Goal: Task Accomplishment & Management: Manage account settings

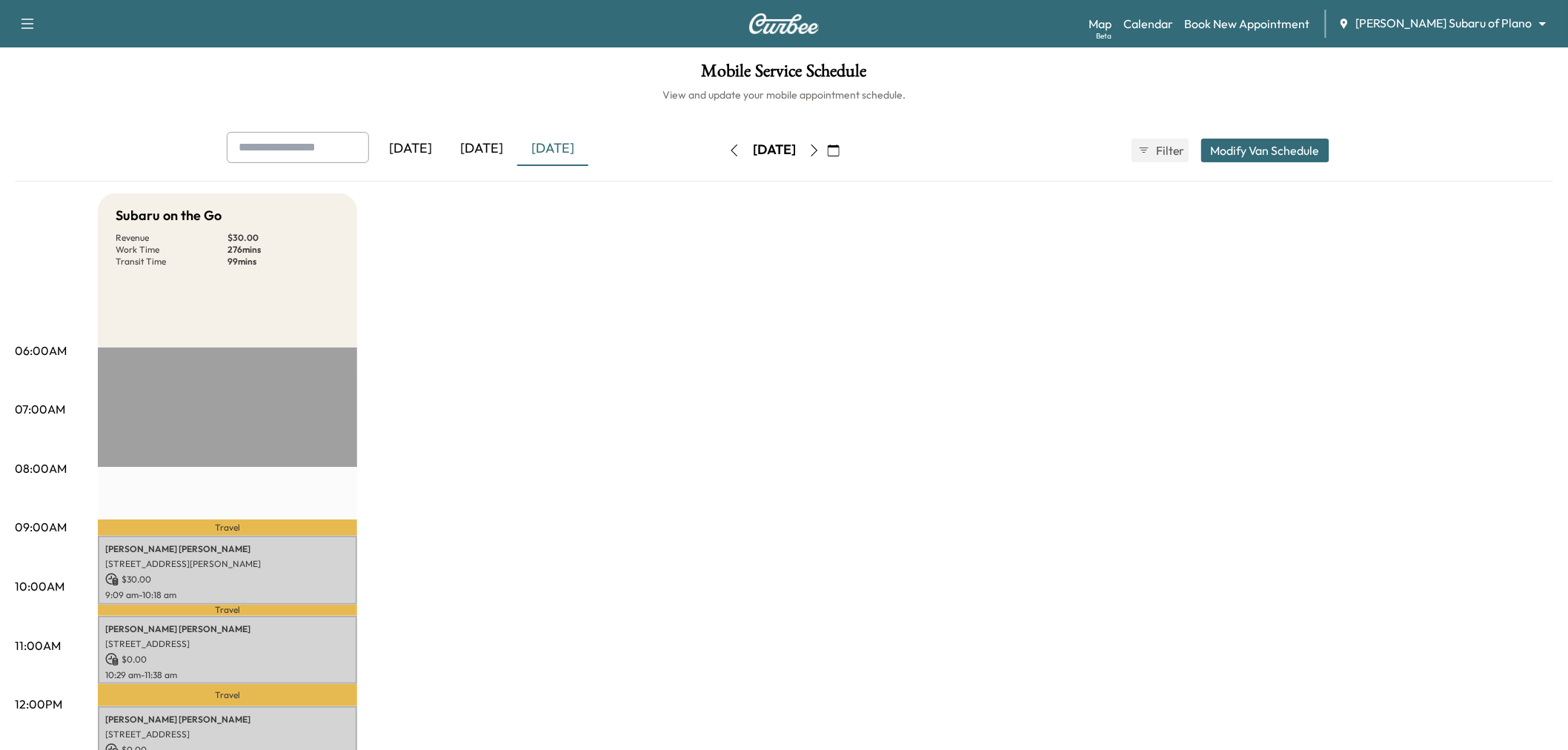
click at [495, 144] on div "[DATE]" at bounding box center [482, 148] width 72 height 34
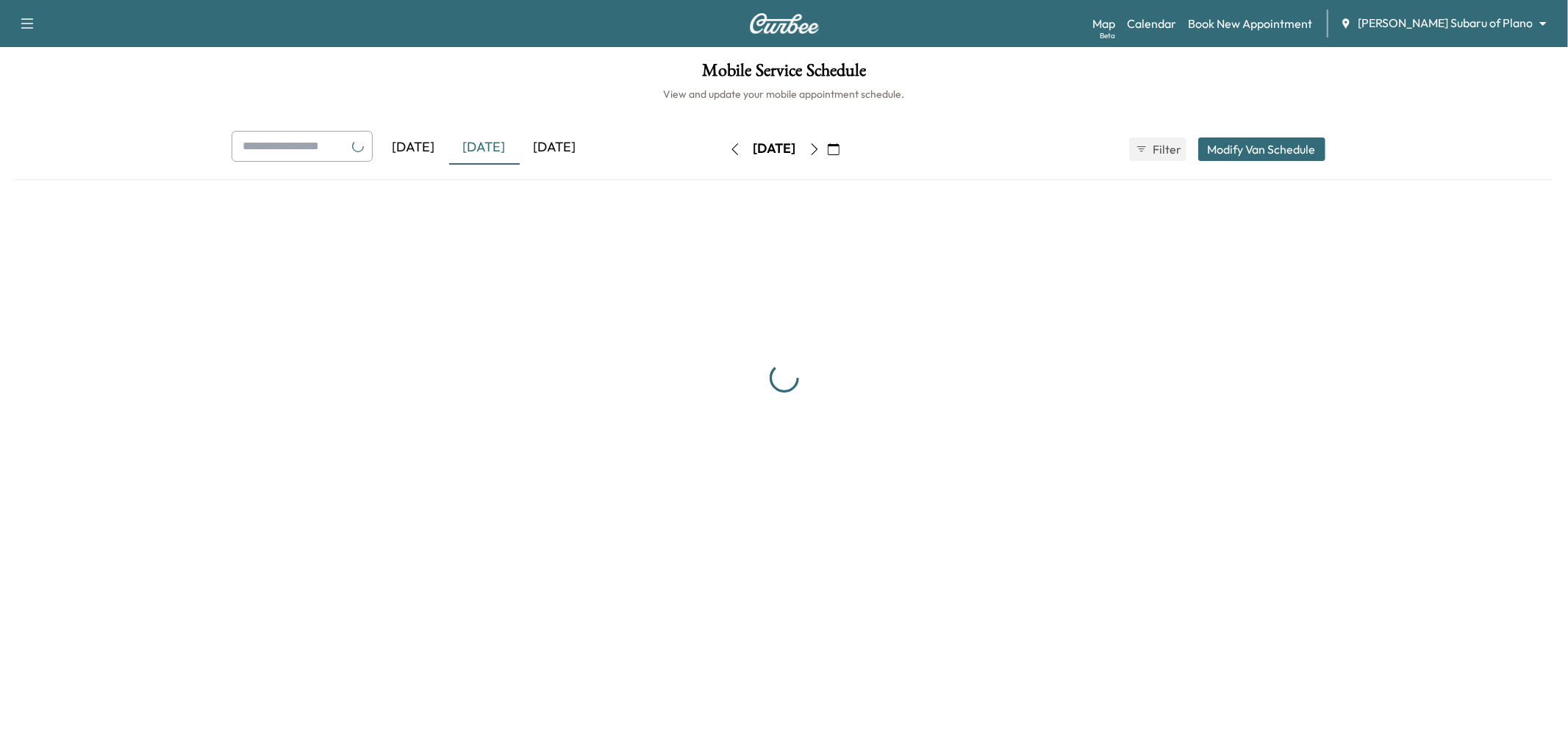
click at [544, 149] on div "[DATE]" at bounding box center [555, 147] width 71 height 34
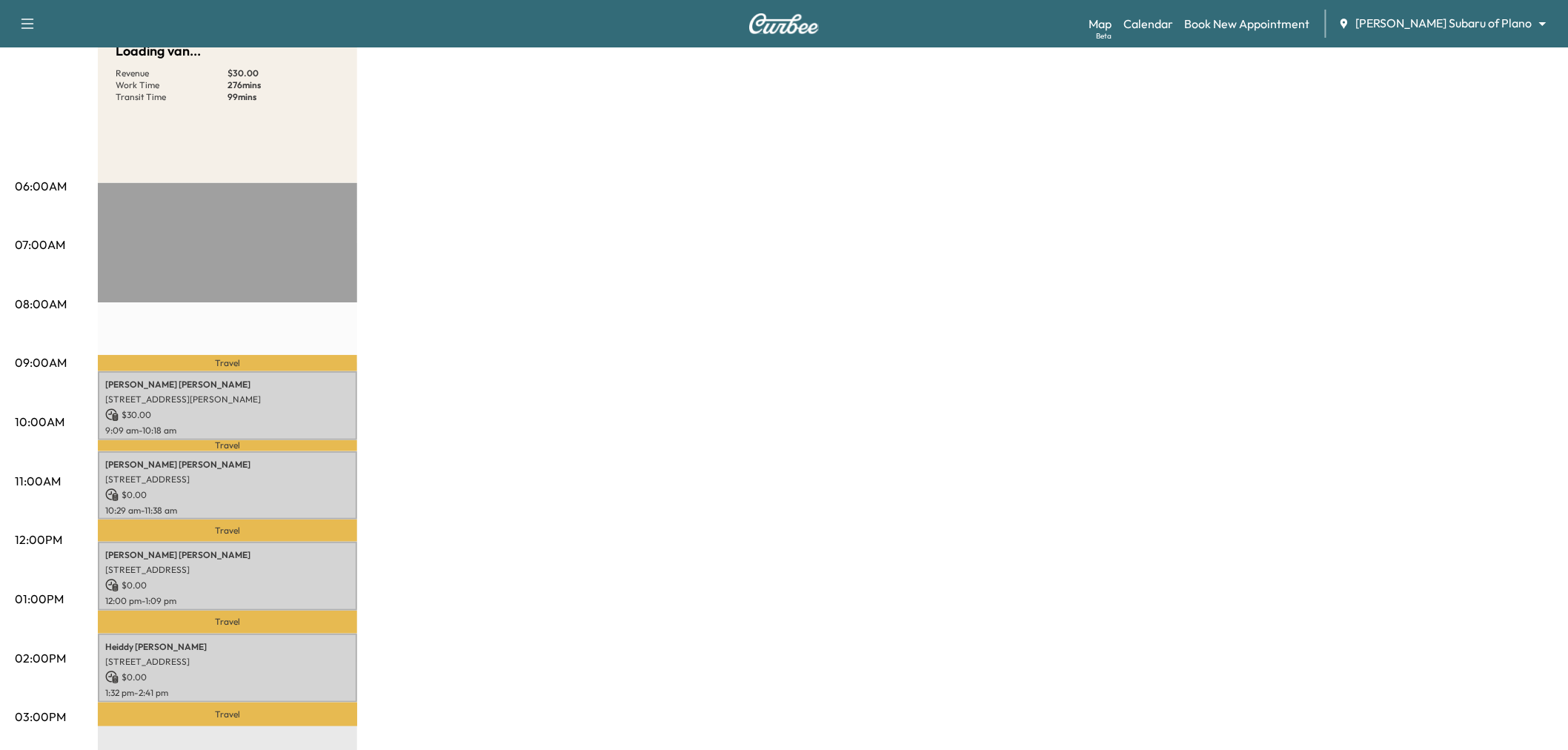
scroll to position [329, 0]
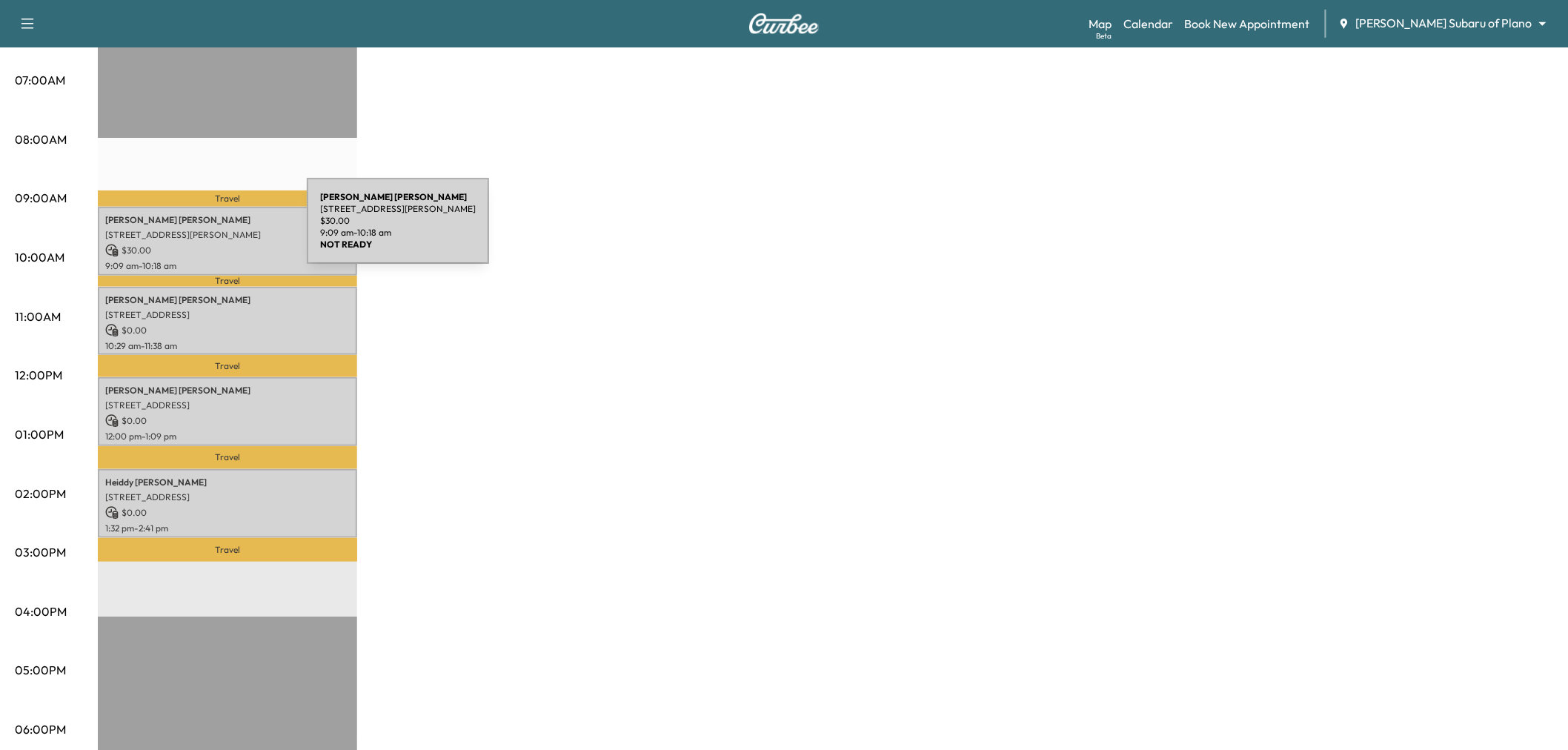
click at [208, 255] on div "Rick Burnett 8649 SCOTT CIR, FRISCO, TX 75034, USA $ 30.00 9:09 am - 10:18 am" at bounding box center [227, 242] width 260 height 69
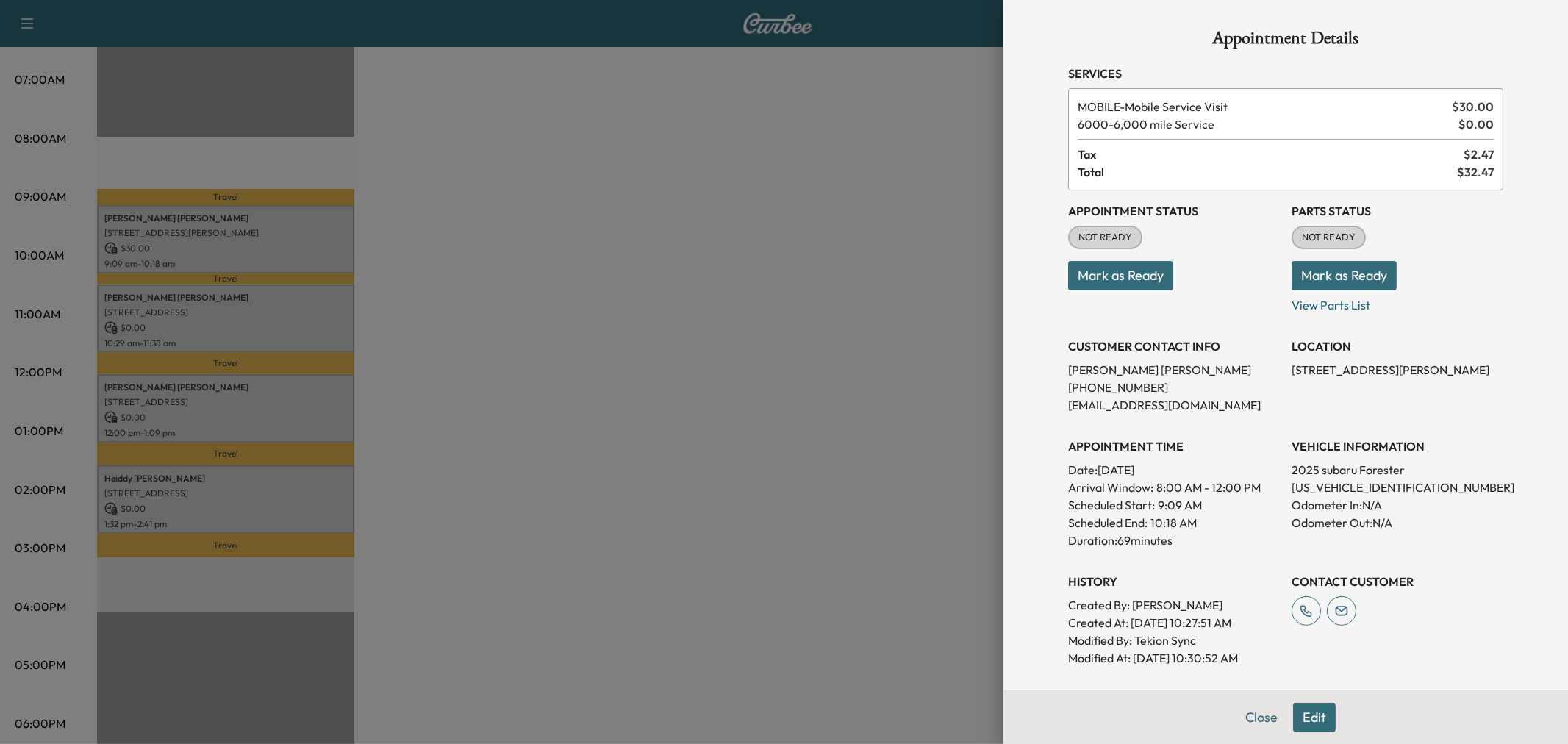
click at [212, 288] on div at bounding box center [784, 372] width 1568 height 744
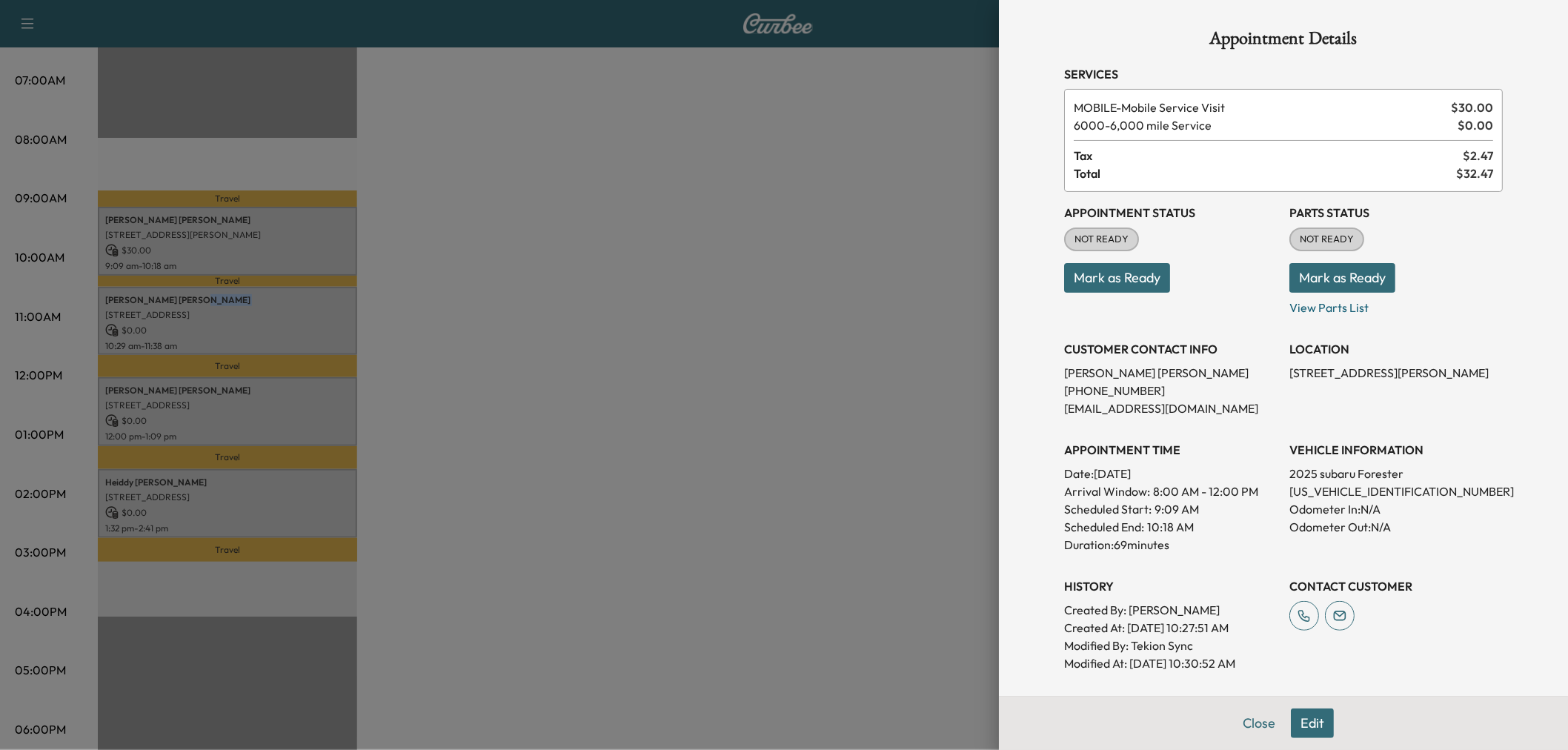
click at [214, 294] on p "Geralyn Schary" at bounding box center [227, 300] width 245 height 12
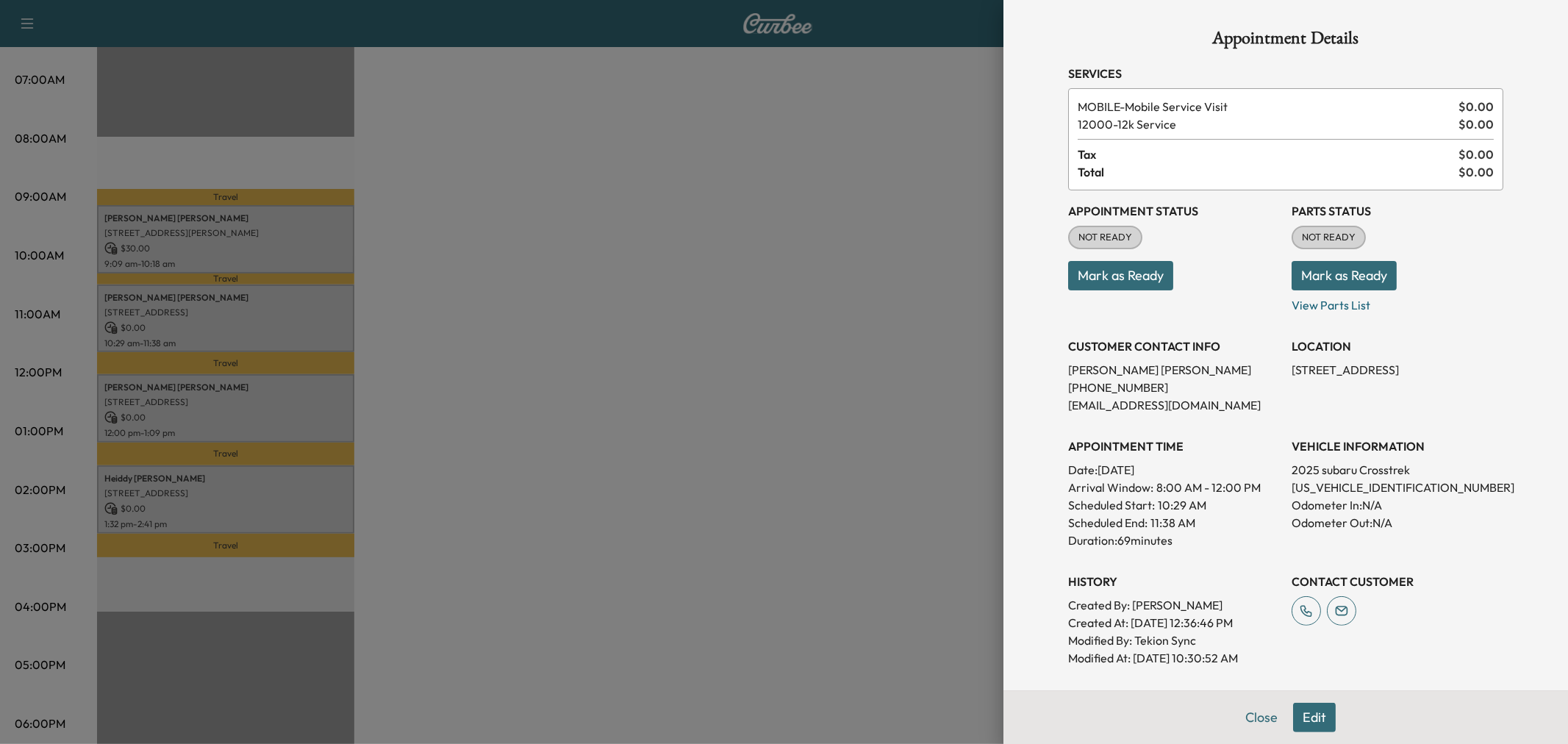
click at [252, 392] on div at bounding box center [784, 372] width 1568 height 744
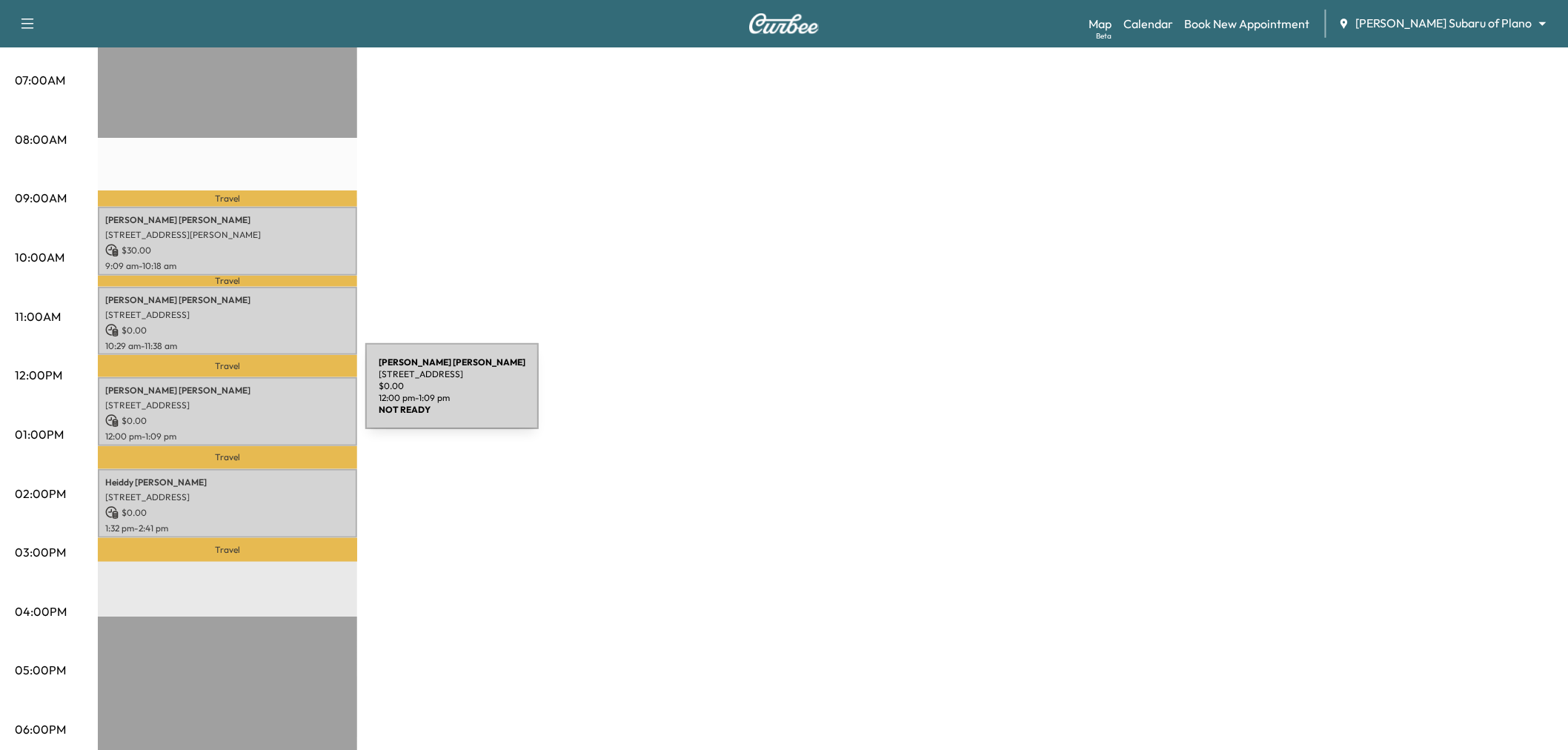
click at [254, 400] on p "4219 N CAPISTRANO DR, DALLAS, TX 75287, USA" at bounding box center [227, 406] width 245 height 12
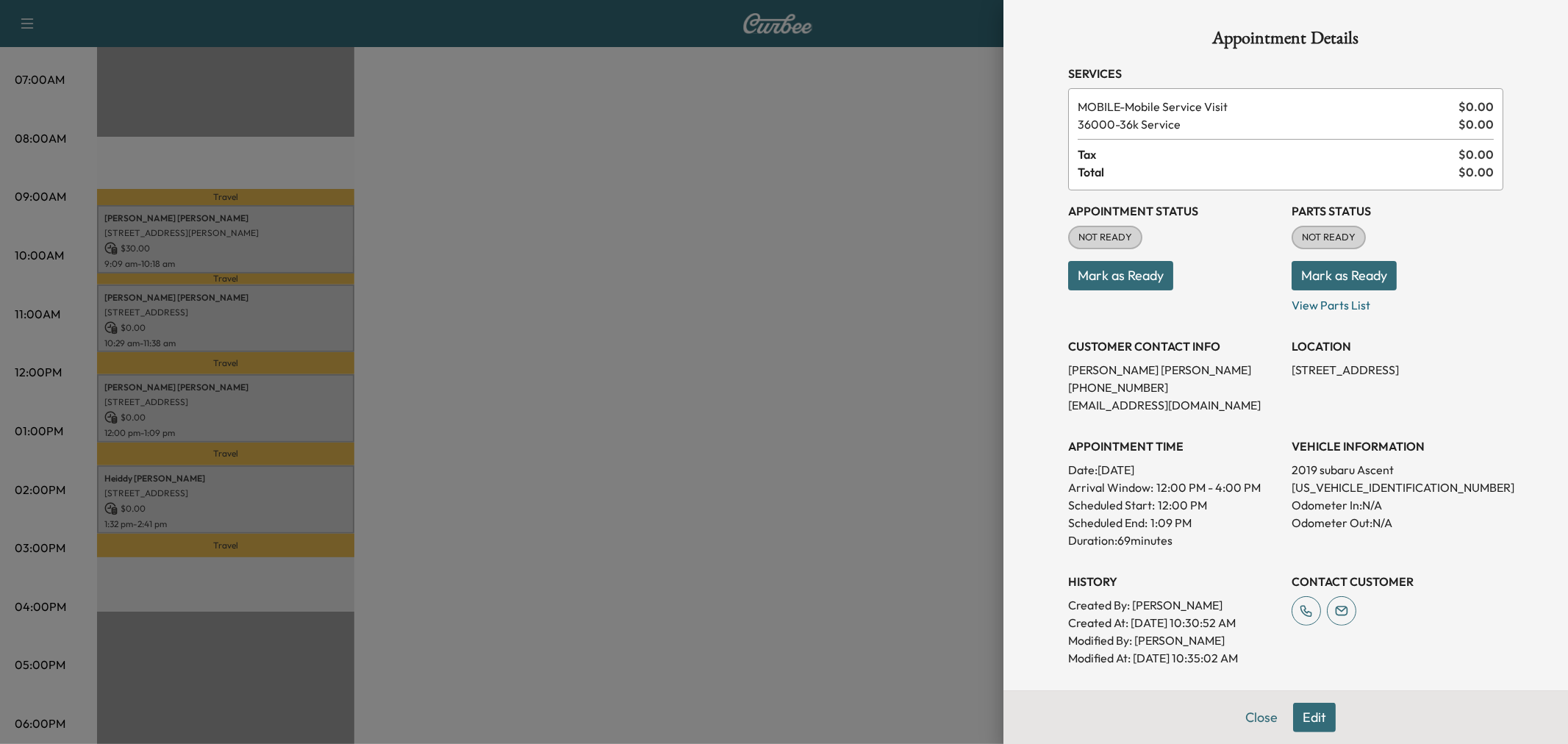
click at [262, 494] on div at bounding box center [784, 372] width 1568 height 744
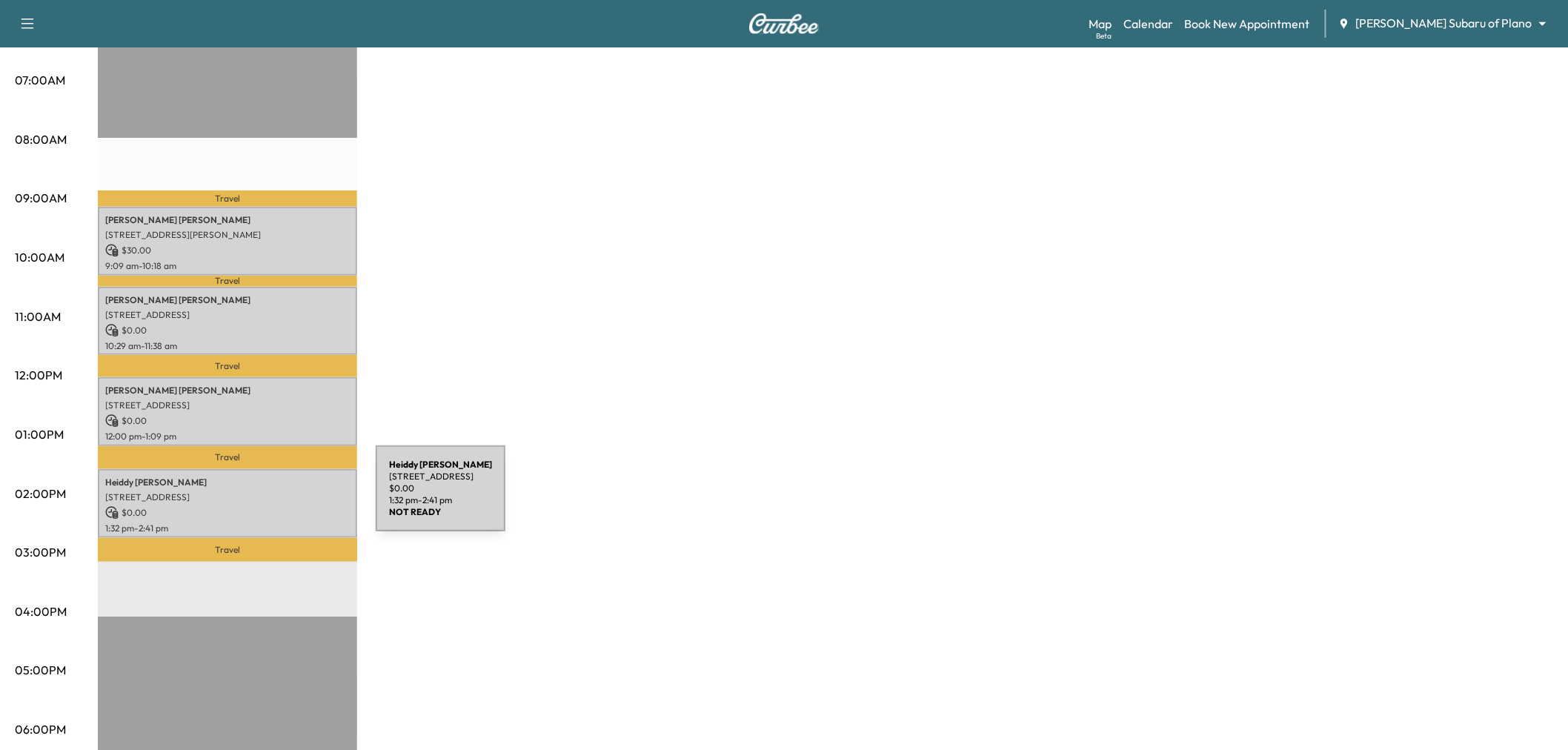
click at [264, 498] on div "Heiddy Borjas Colado 2129 Homestead Pl, Garland, TX 75044, USA $ 0.00 1:32 pm -…" at bounding box center [227, 504] width 260 height 69
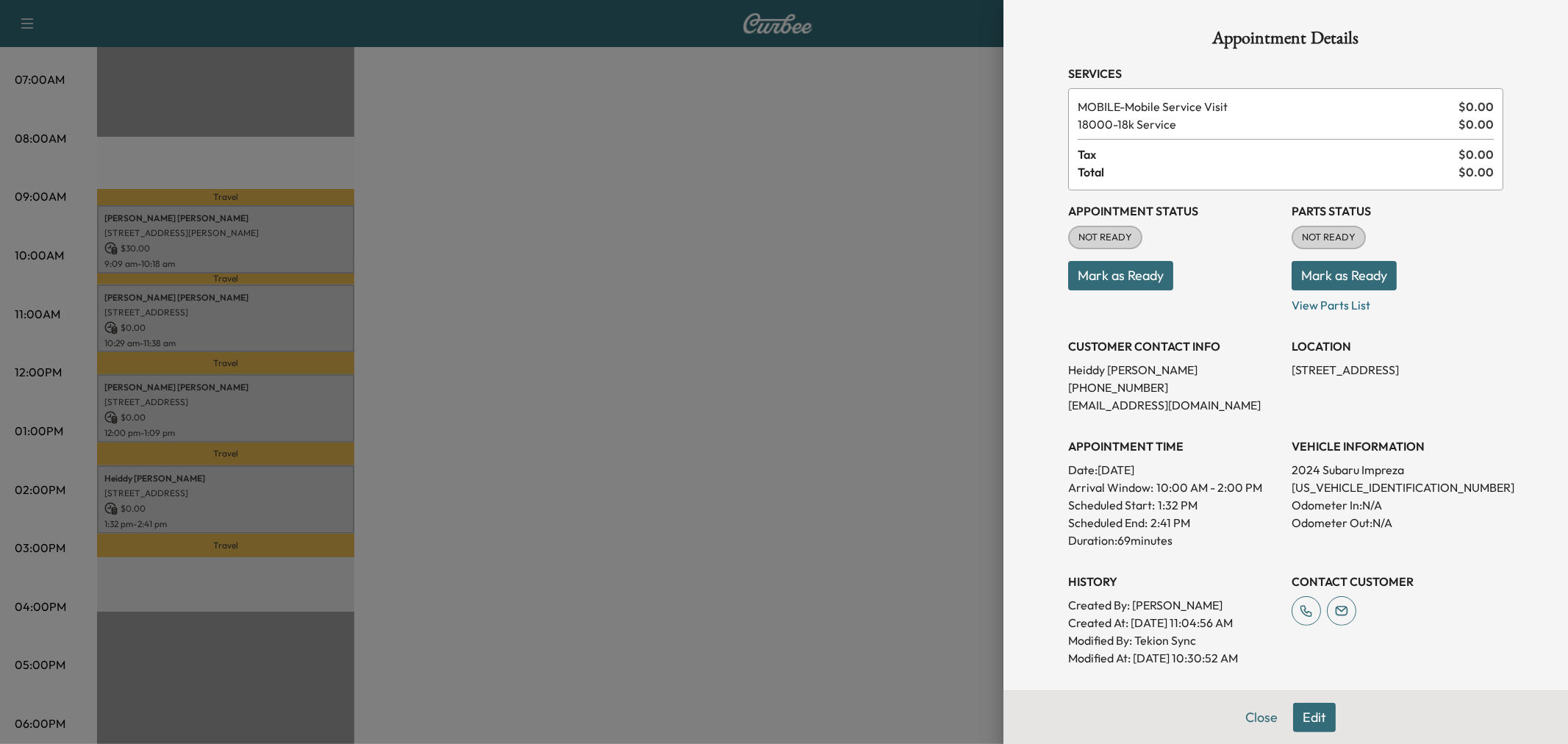
click at [262, 494] on div at bounding box center [784, 372] width 1568 height 744
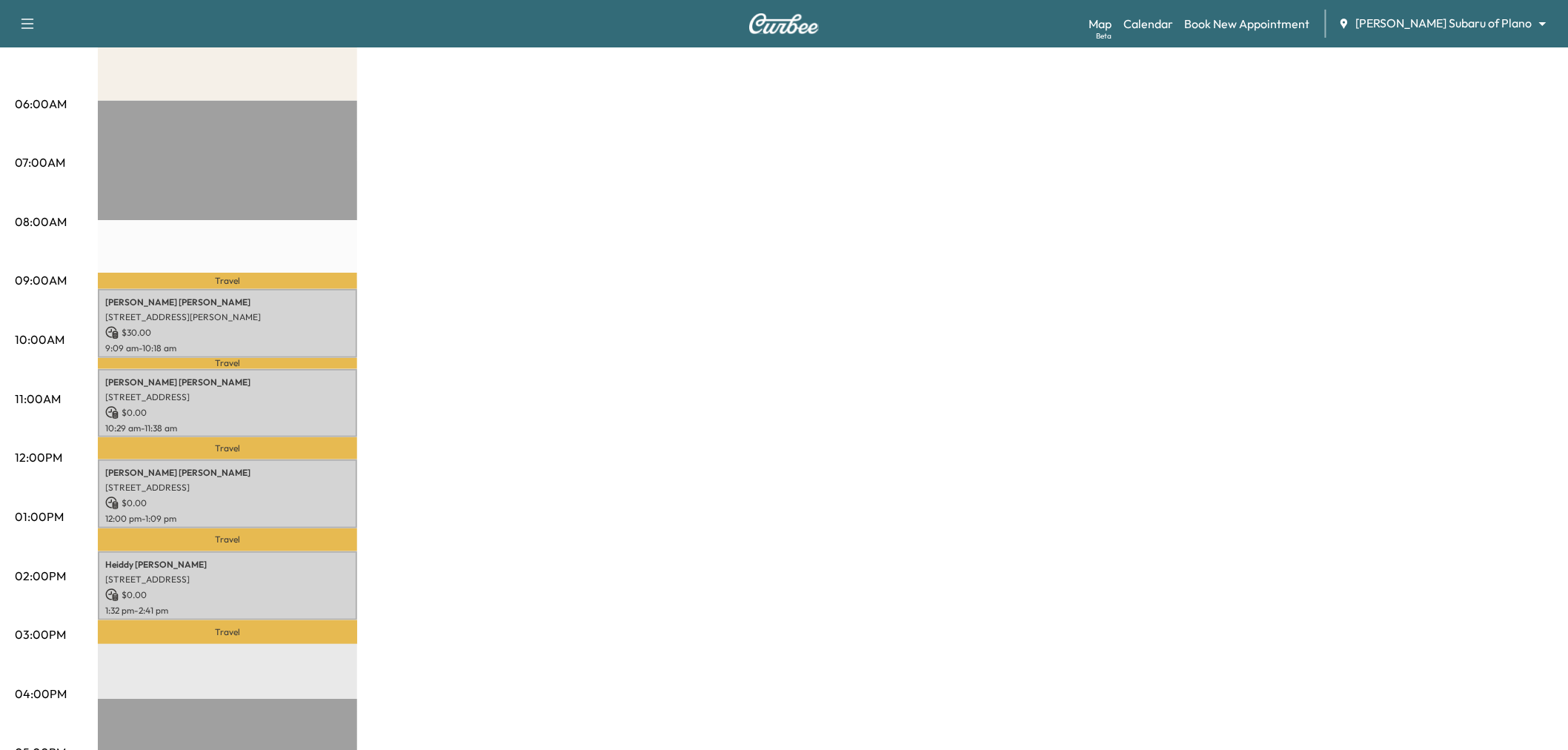
scroll to position [0, 0]
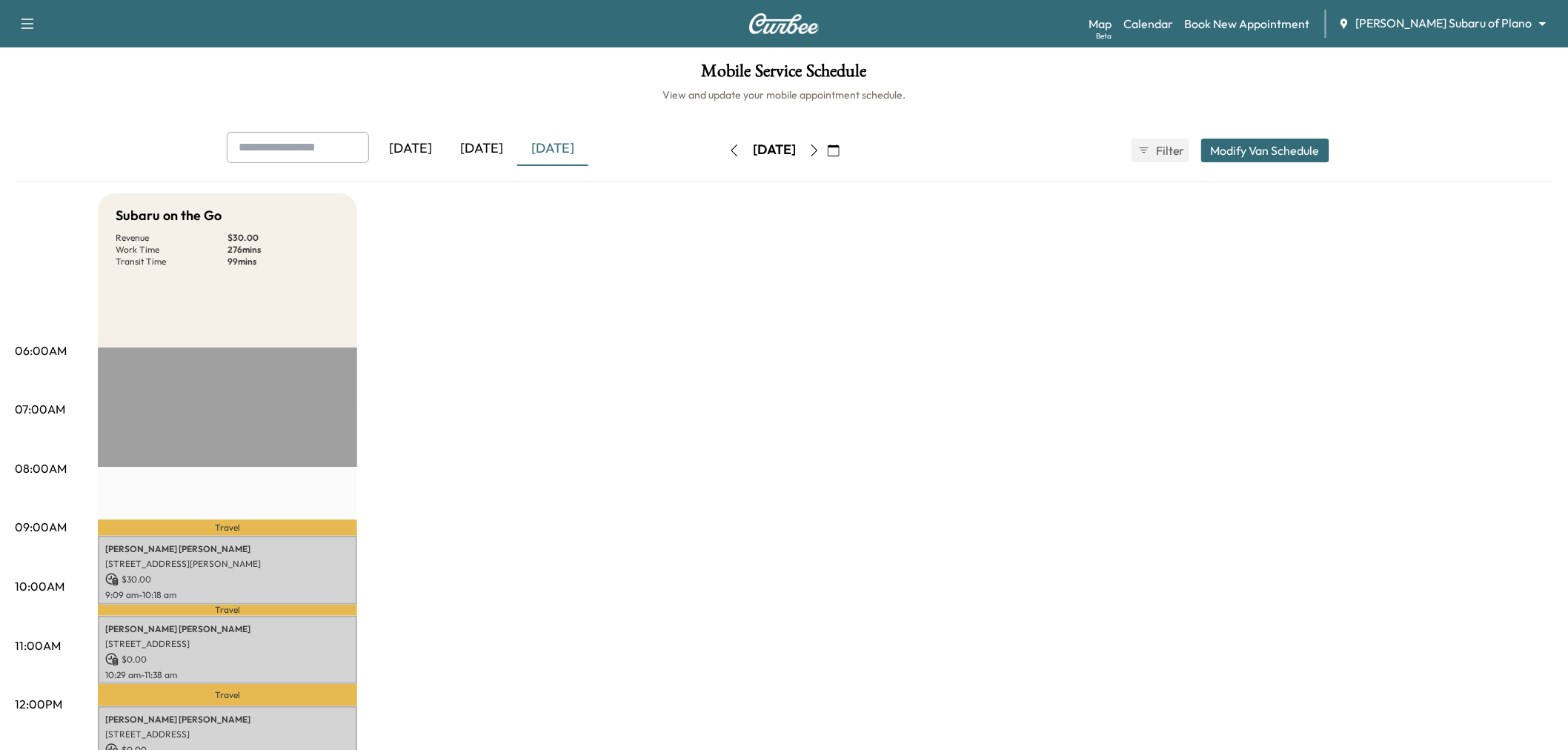
click at [821, 151] on icon "button" at bounding box center [814, 151] width 12 height 12
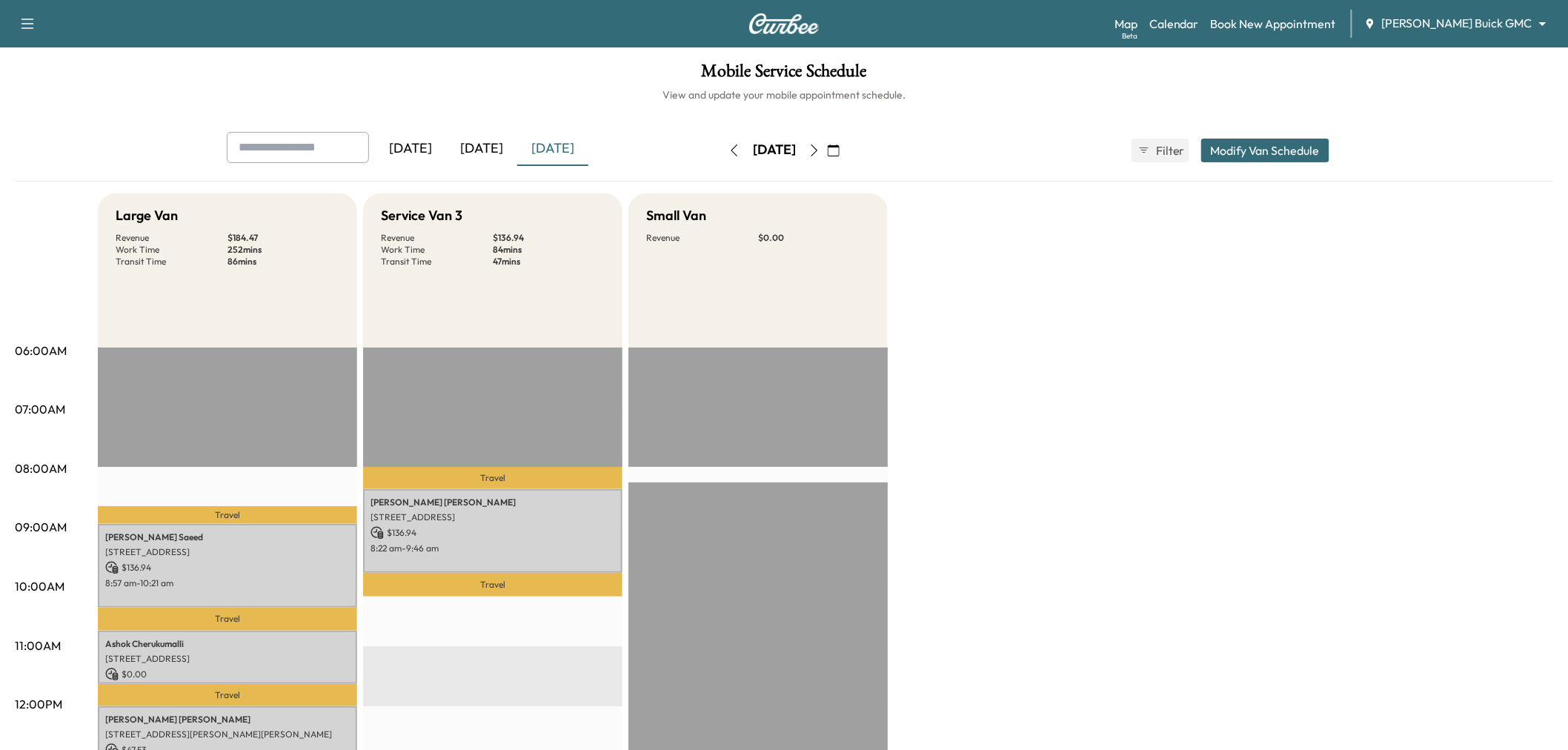
click at [485, 150] on div "[DATE]" at bounding box center [482, 148] width 72 height 34
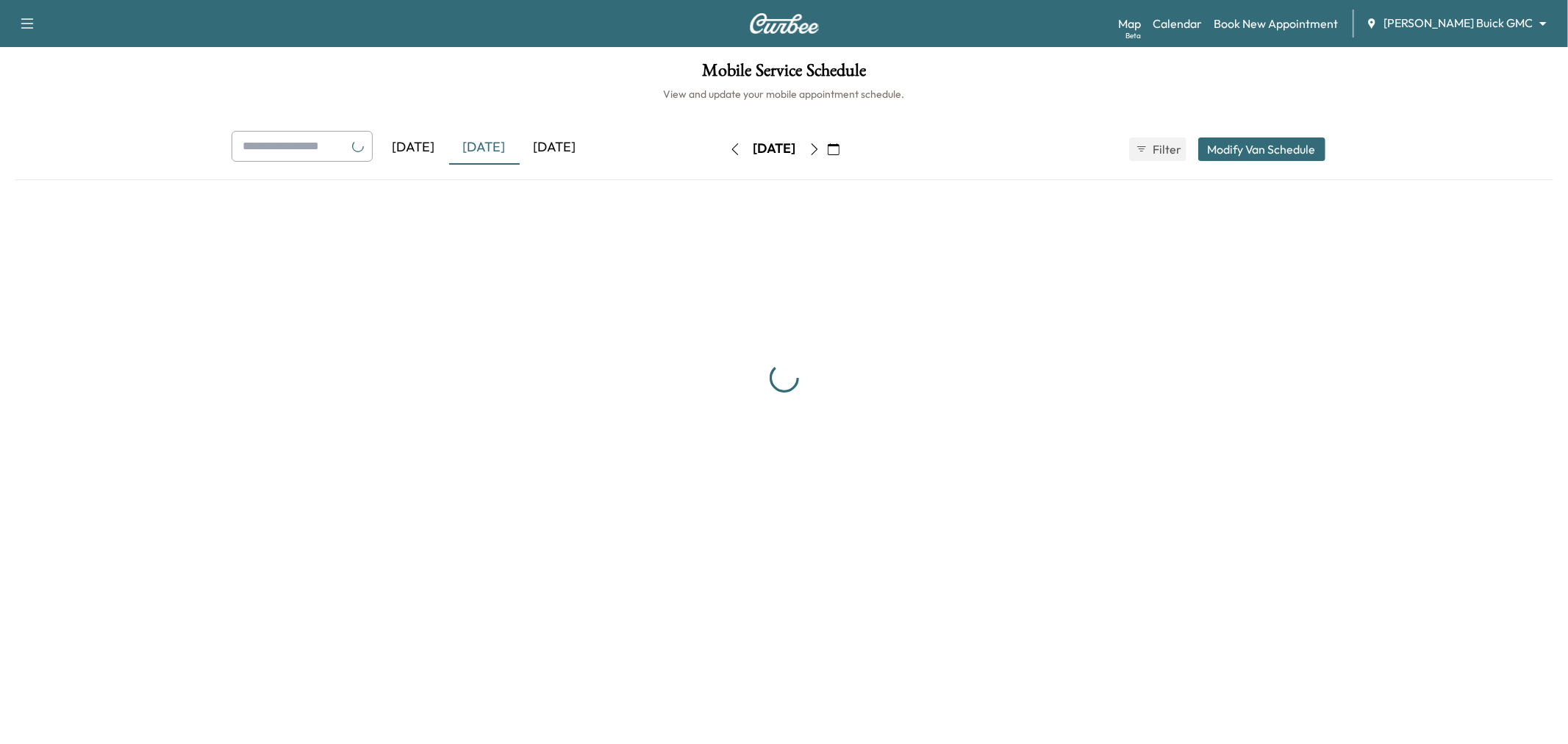
click at [544, 153] on div "[DATE]" at bounding box center [555, 147] width 71 height 34
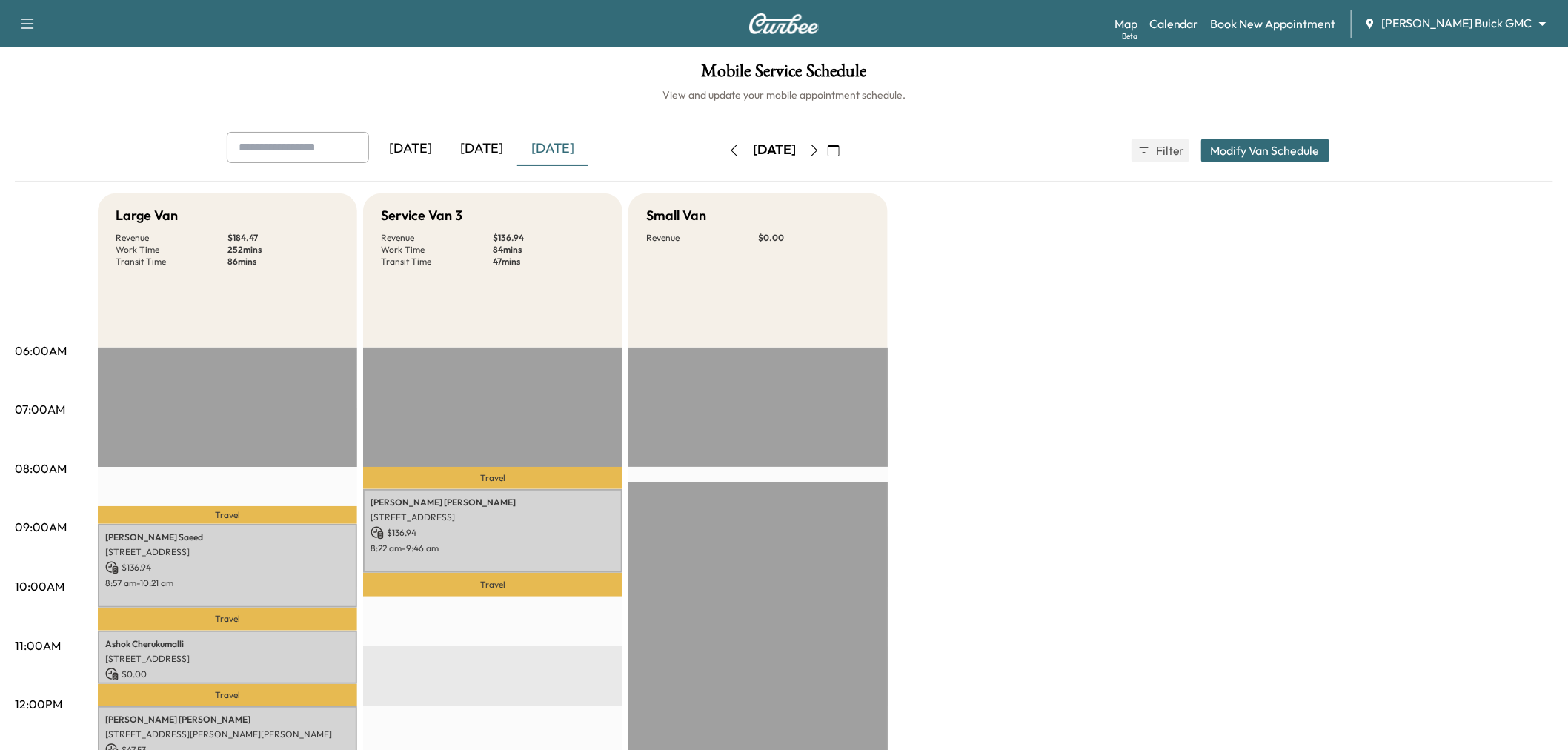
scroll to position [247, 0]
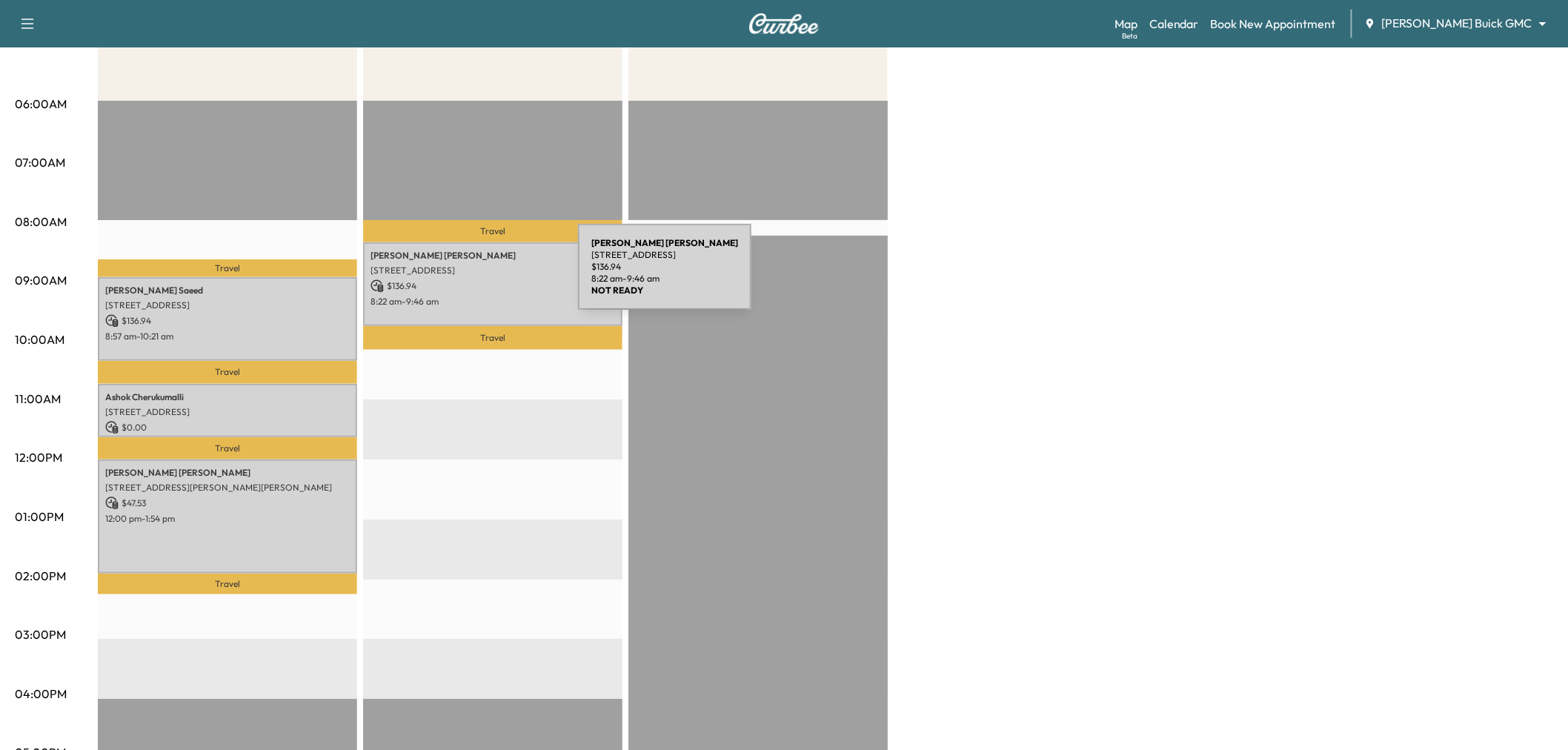
click at [467, 279] on p "$ 136.94" at bounding box center [492, 286] width 245 height 14
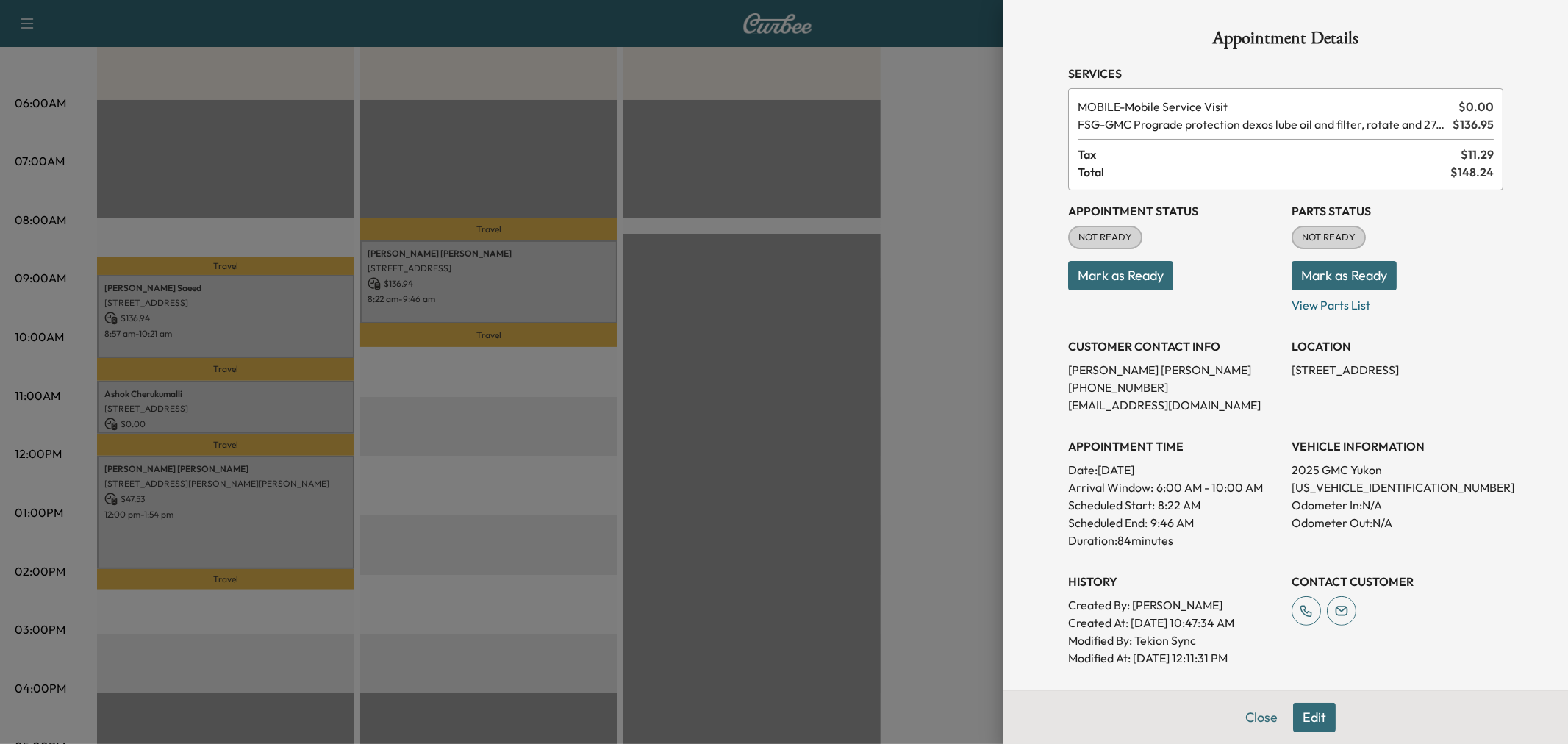
click at [463, 273] on div at bounding box center [784, 372] width 1568 height 744
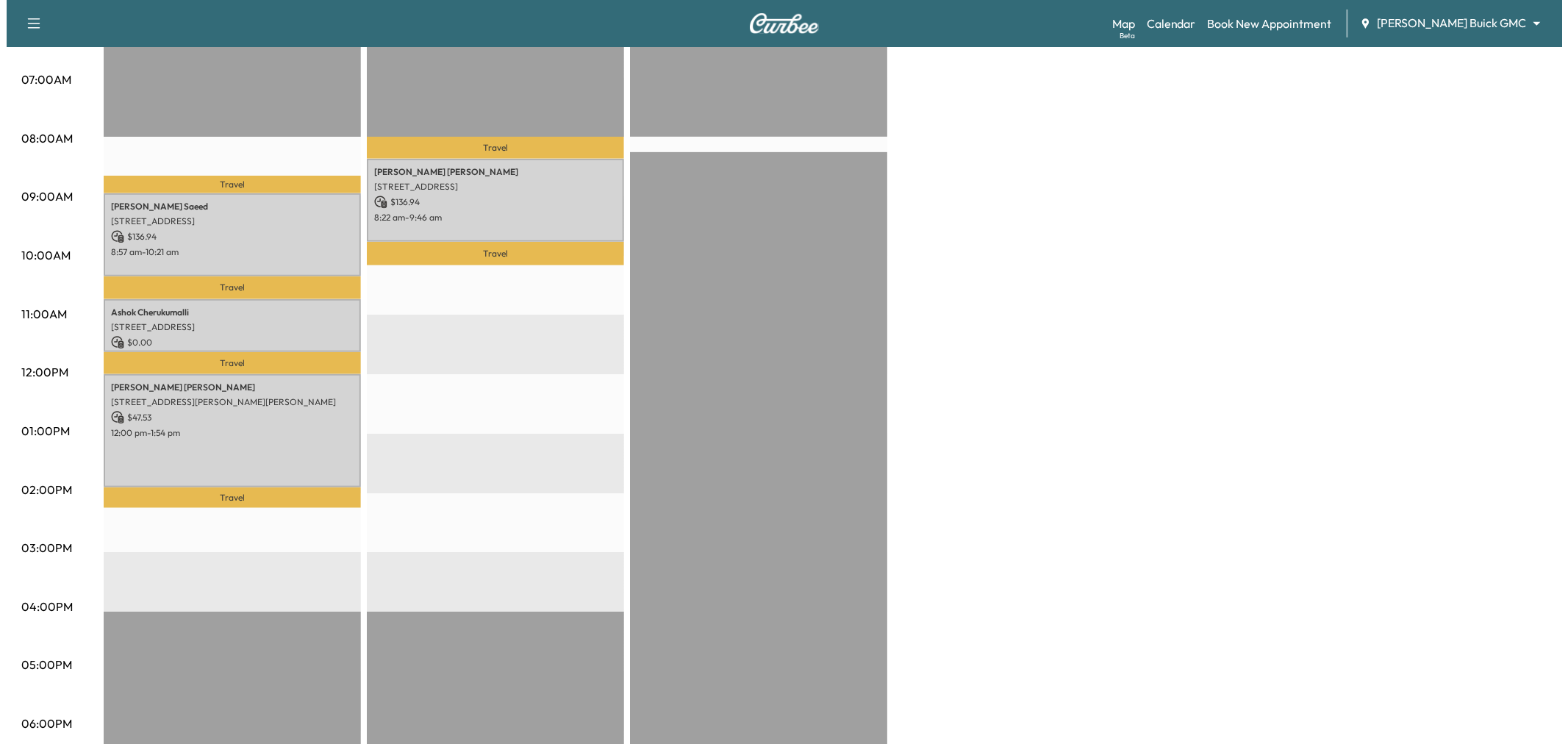
scroll to position [81, 0]
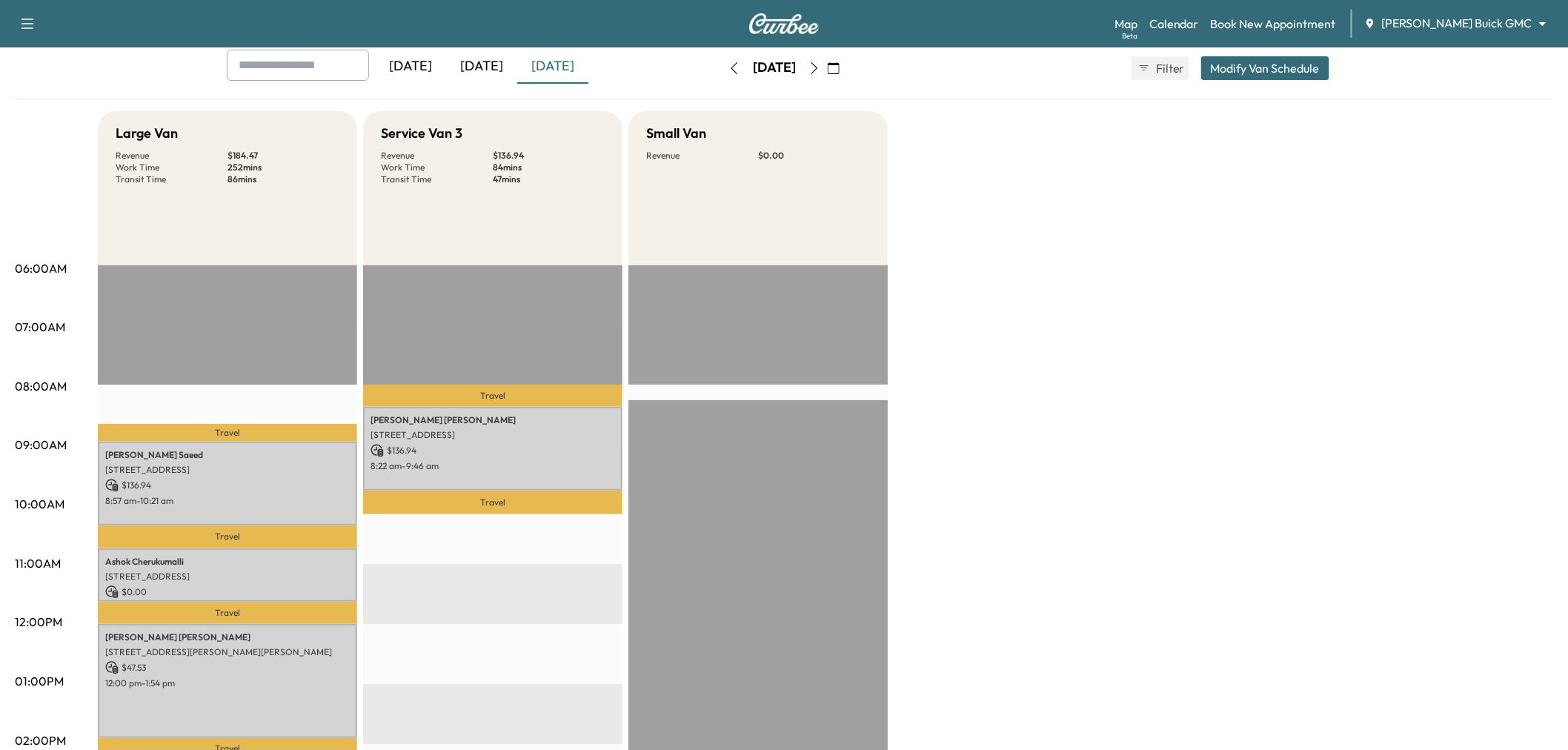
click at [1280, 67] on button "Modify Van Schedule" at bounding box center [1265, 69] width 128 height 24
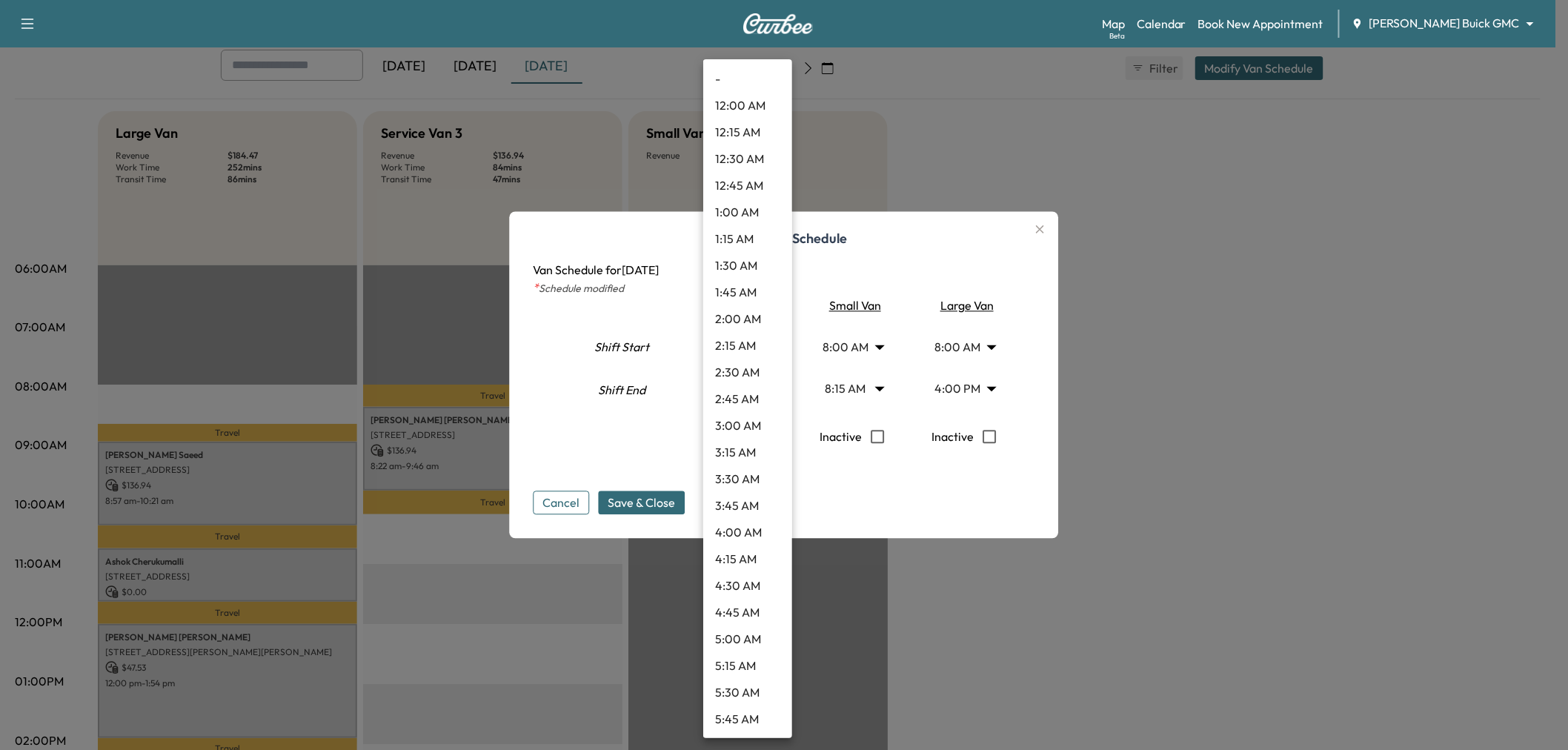
click at [742, 389] on body "Support Log Out Map Beta Calendar Book New Appointment [PERSON_NAME] Buick GMC …" at bounding box center [784, 293] width 1568 height 750
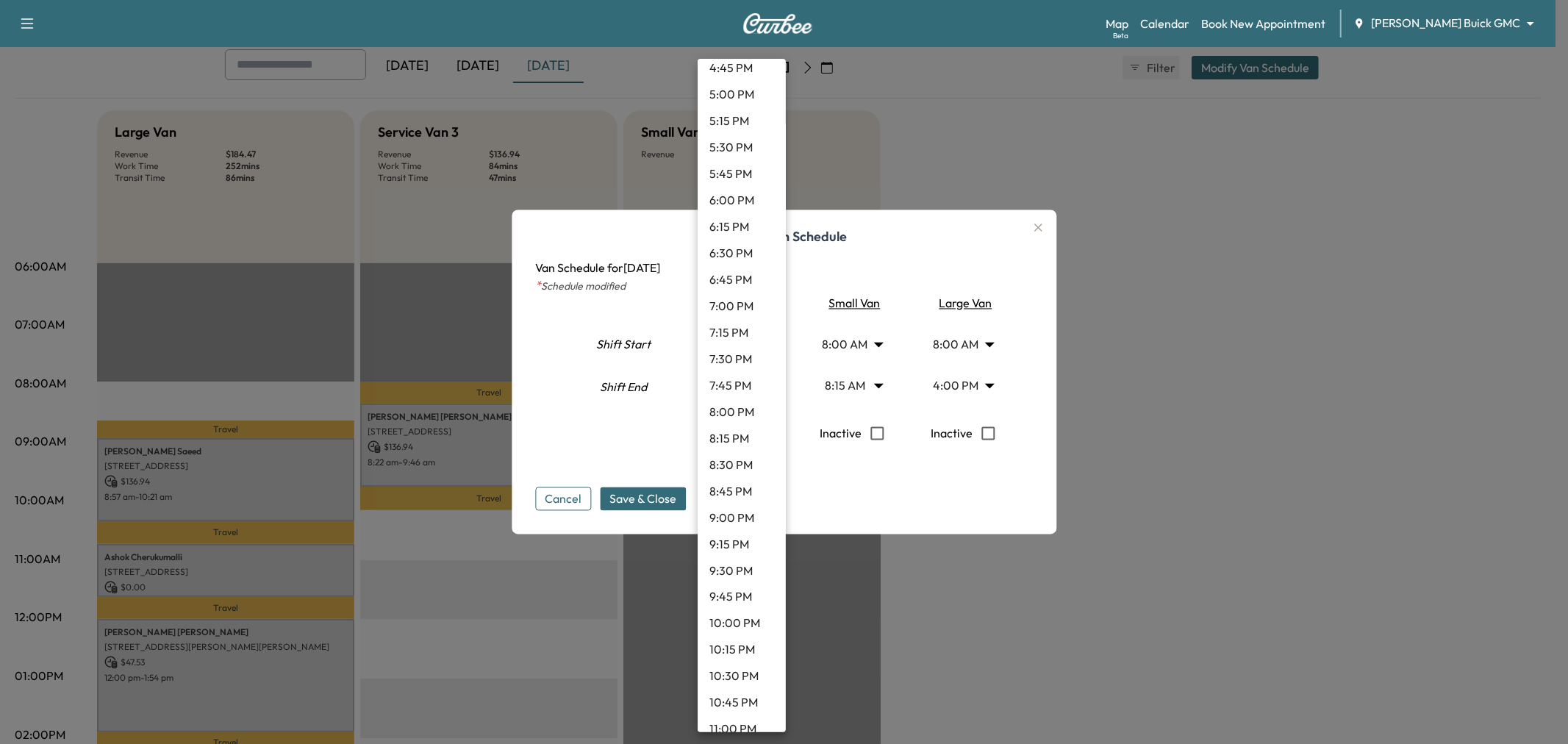
scroll to position [1892, 0]
click at [735, 593] on li "10:30 PM" at bounding box center [741, 595] width 88 height 26
type input "****"
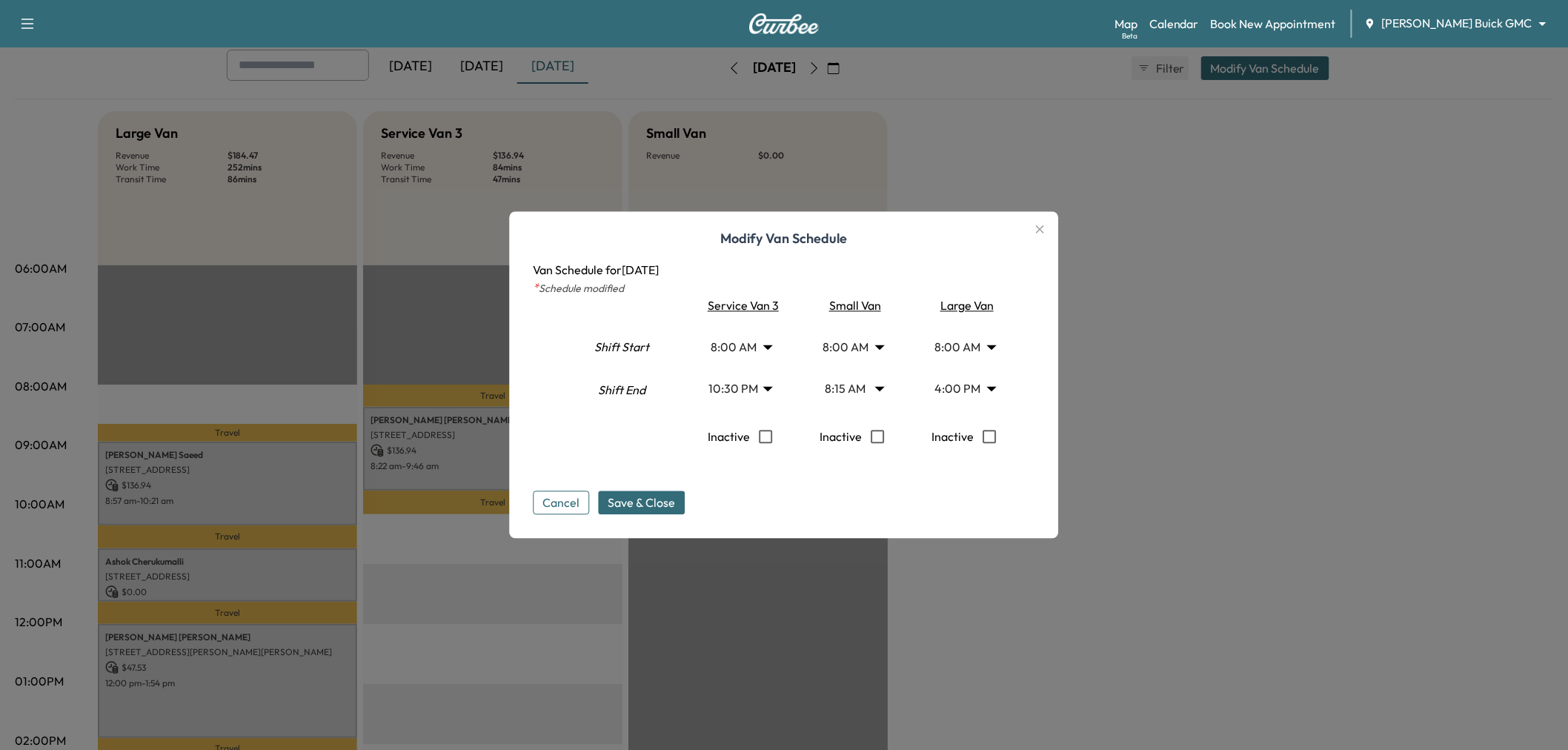
click at [851, 346] on body "Support Log Out Map Beta Calendar Book New Appointment [PERSON_NAME] Buick GMC …" at bounding box center [784, 293] width 1568 height 750
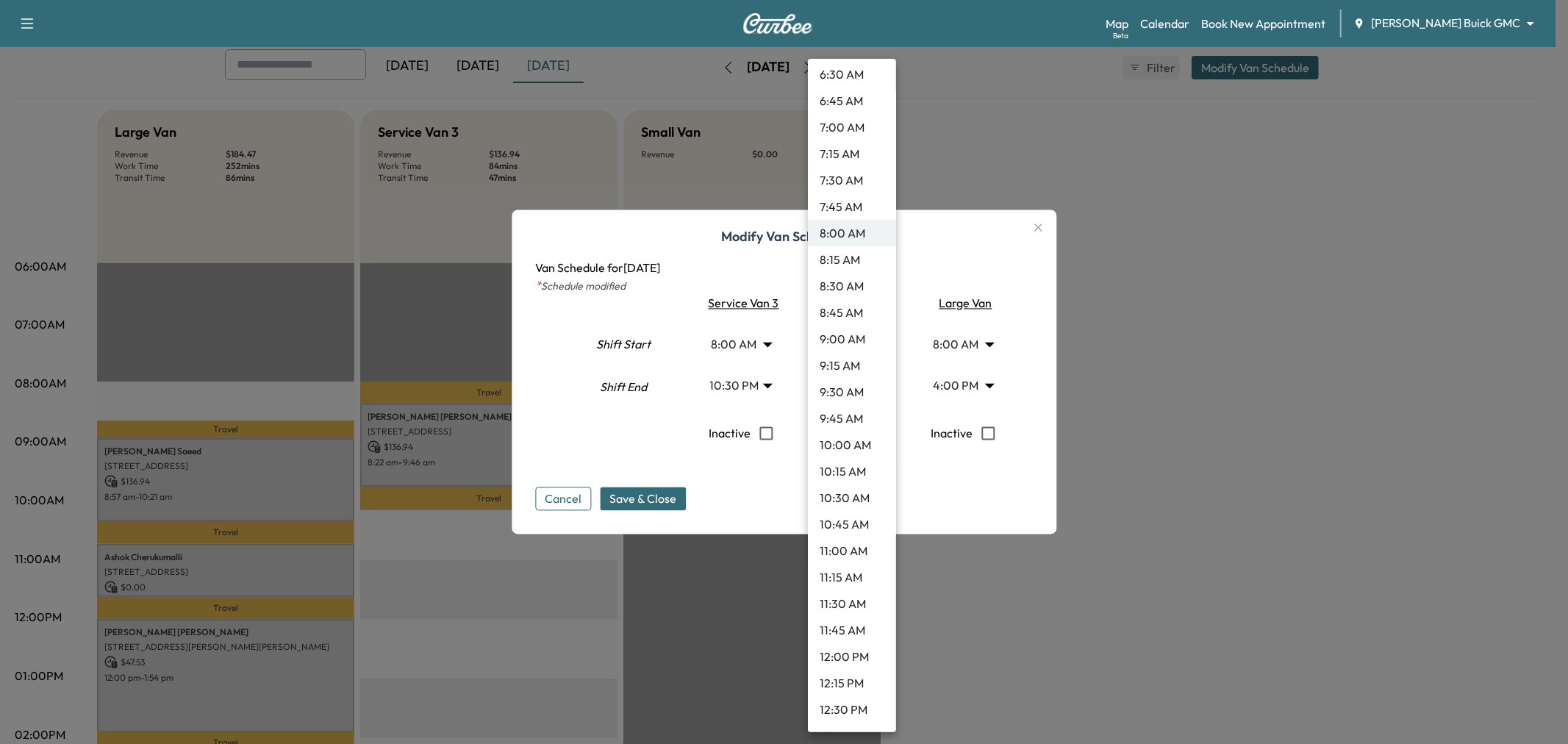
scroll to position [800, 0]
click at [849, 675] on li "1:00 PM" at bounding box center [852, 681] width 88 height 26
type input "**"
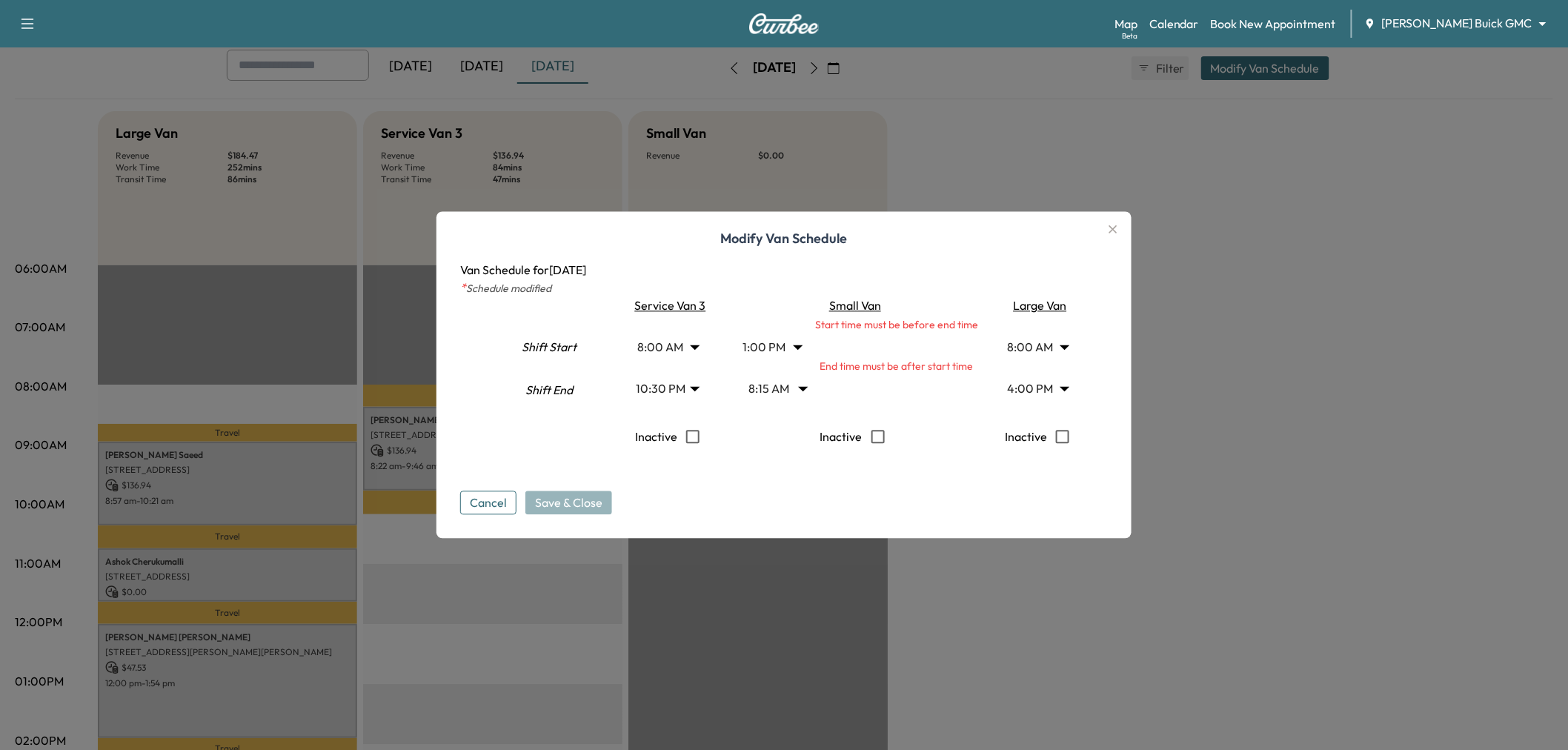
click at [802, 386] on body "Support Log Out Map Beta Calendar Book New Appointment [PERSON_NAME] Buick GMC …" at bounding box center [784, 293] width 1568 height 750
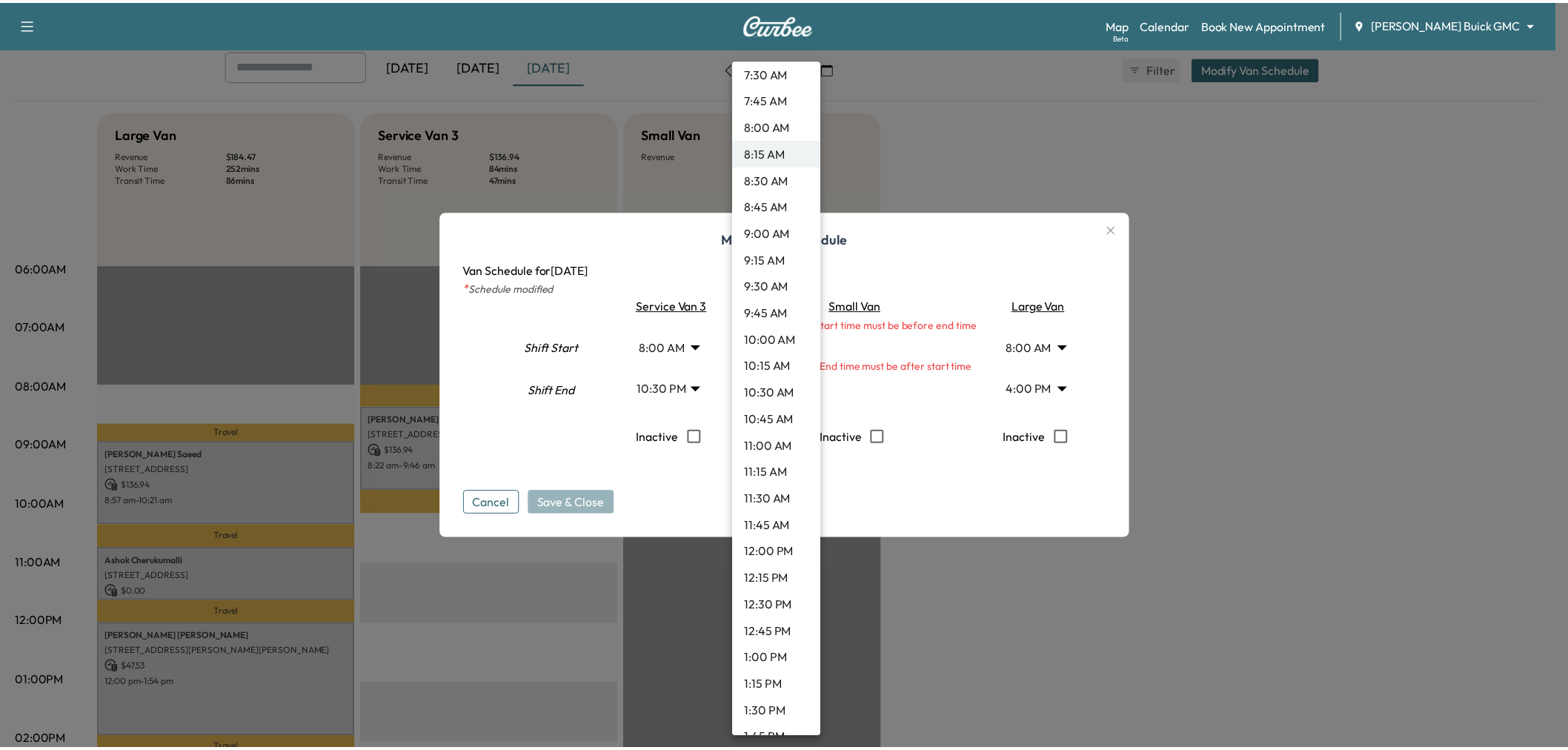
scroll to position [1080, 0]
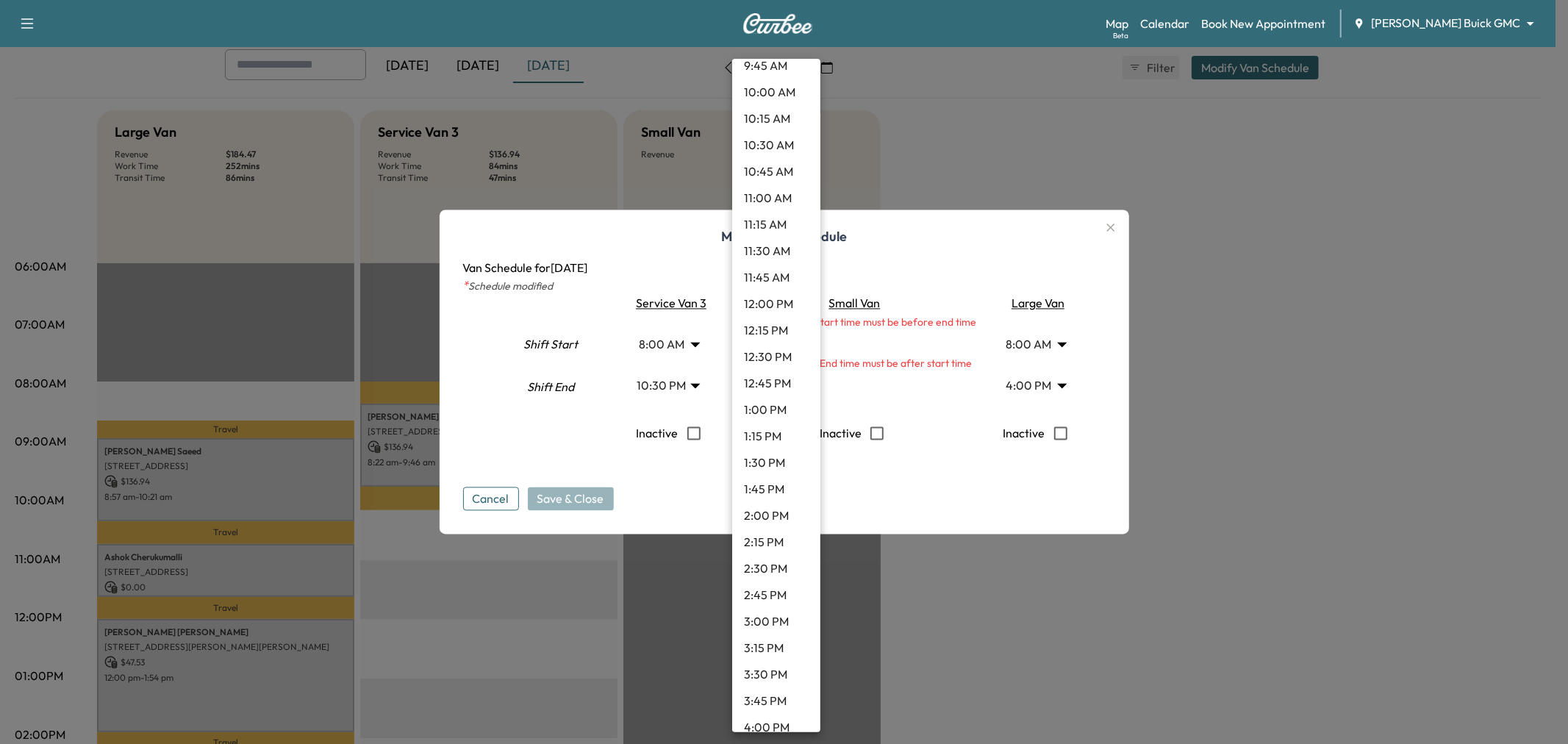
click at [766, 721] on li "4:00 PM" at bounding box center [777, 727] width 88 height 26
type input "**"
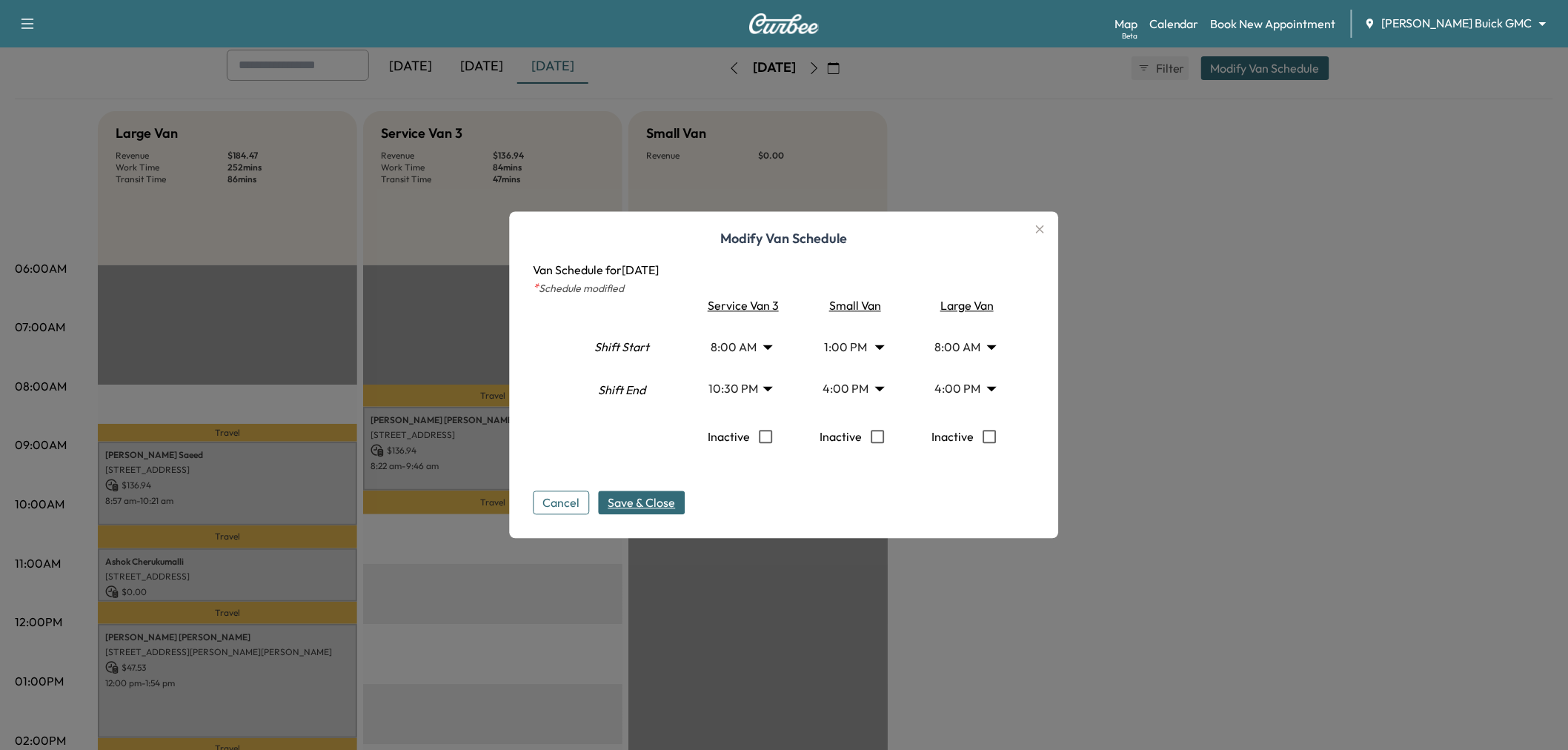
click at [650, 497] on span "Save & Close" at bounding box center [642, 504] width 68 height 18
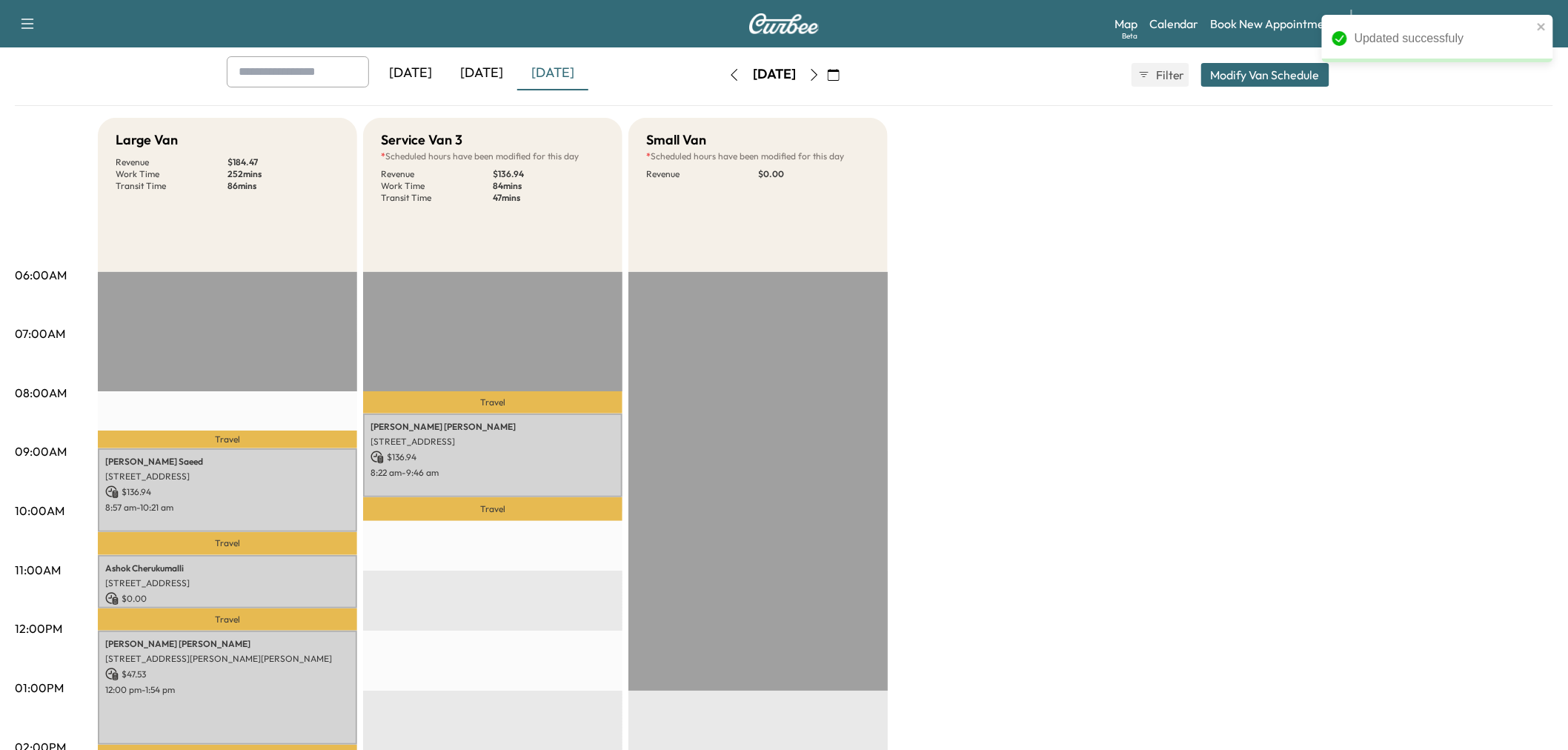
scroll to position [0, 0]
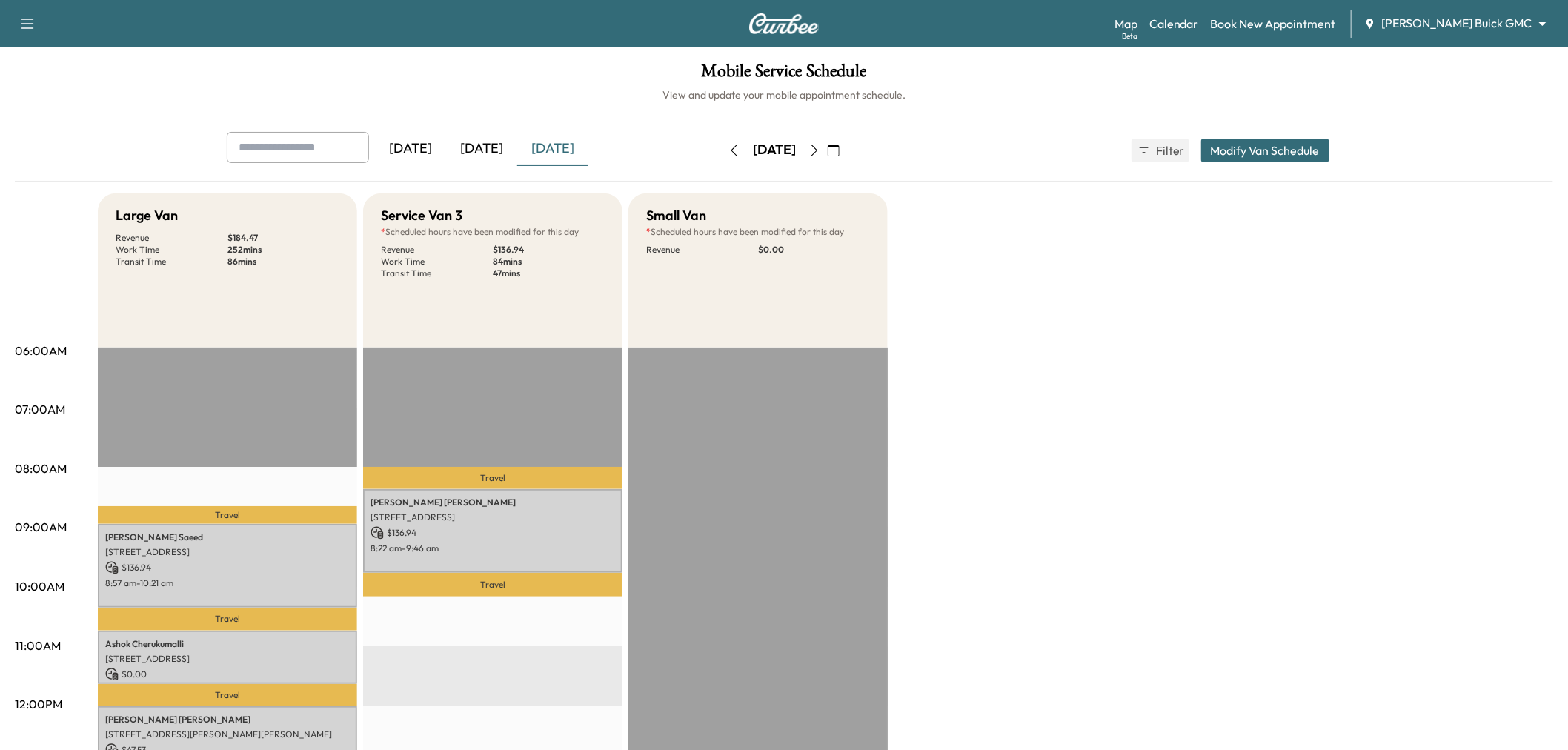
click at [732, 151] on icon "button" at bounding box center [735, 151] width 7 height 12
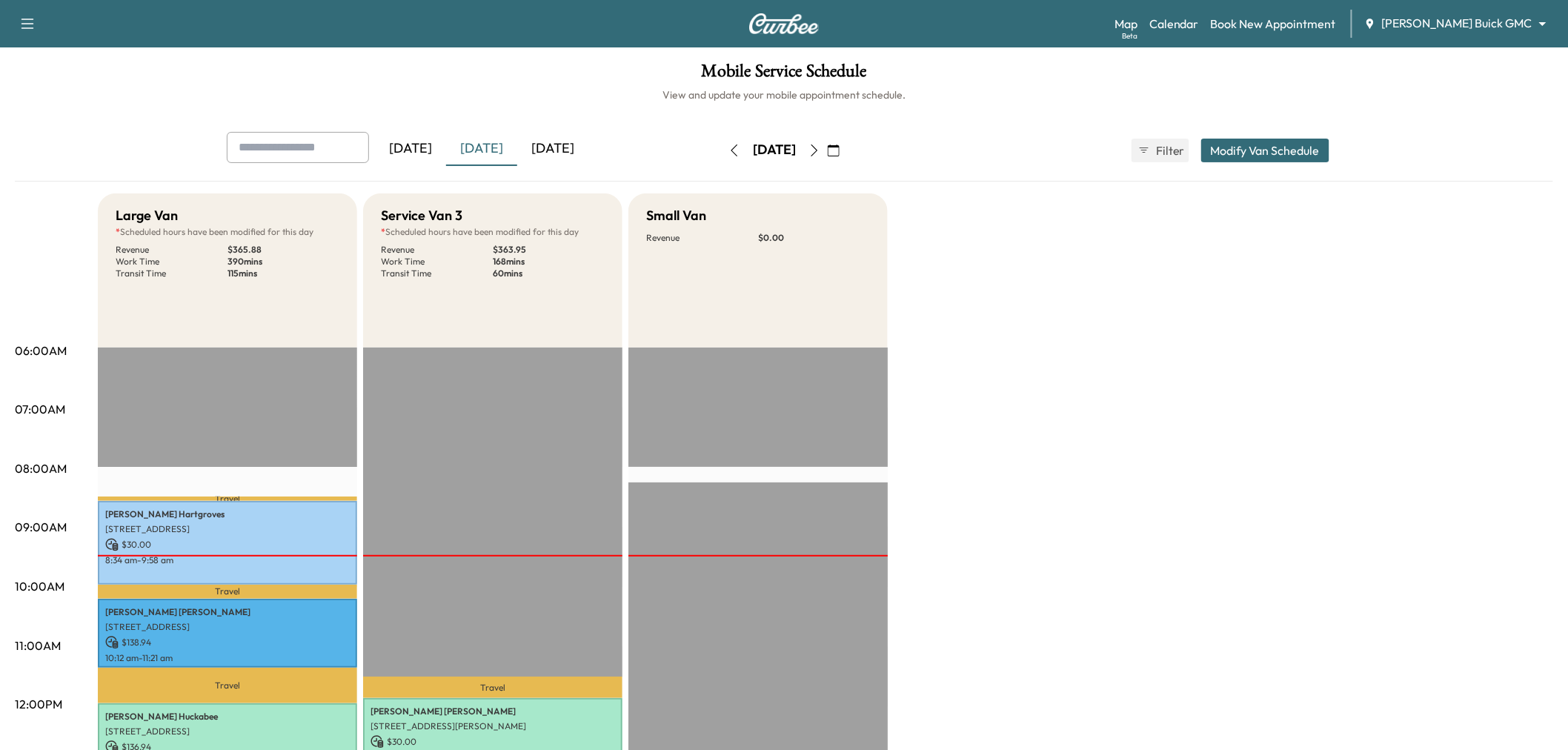
click at [827, 145] on button "button" at bounding box center [814, 151] width 25 height 24
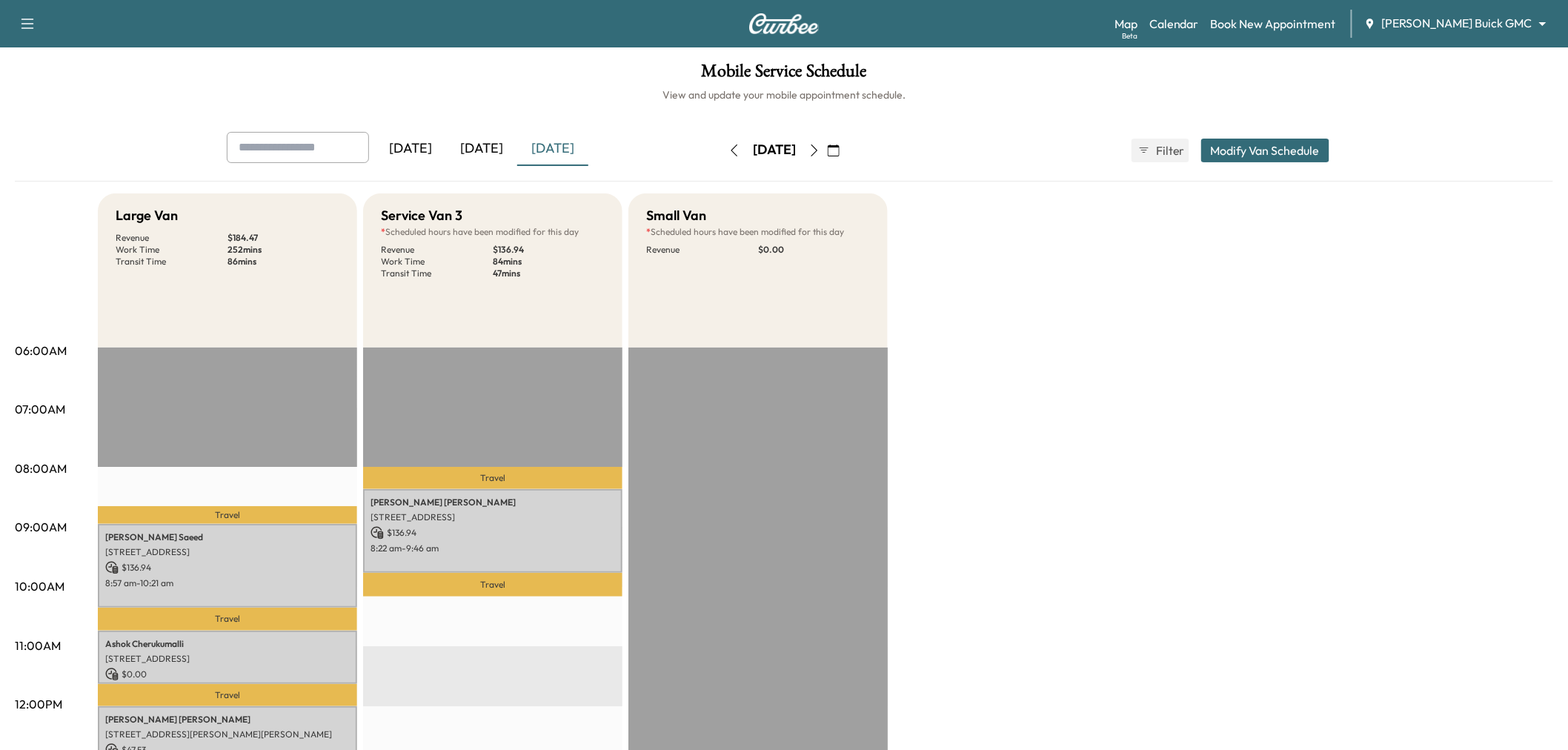
click at [1264, 143] on button "Modify Van Schedule" at bounding box center [1265, 151] width 128 height 24
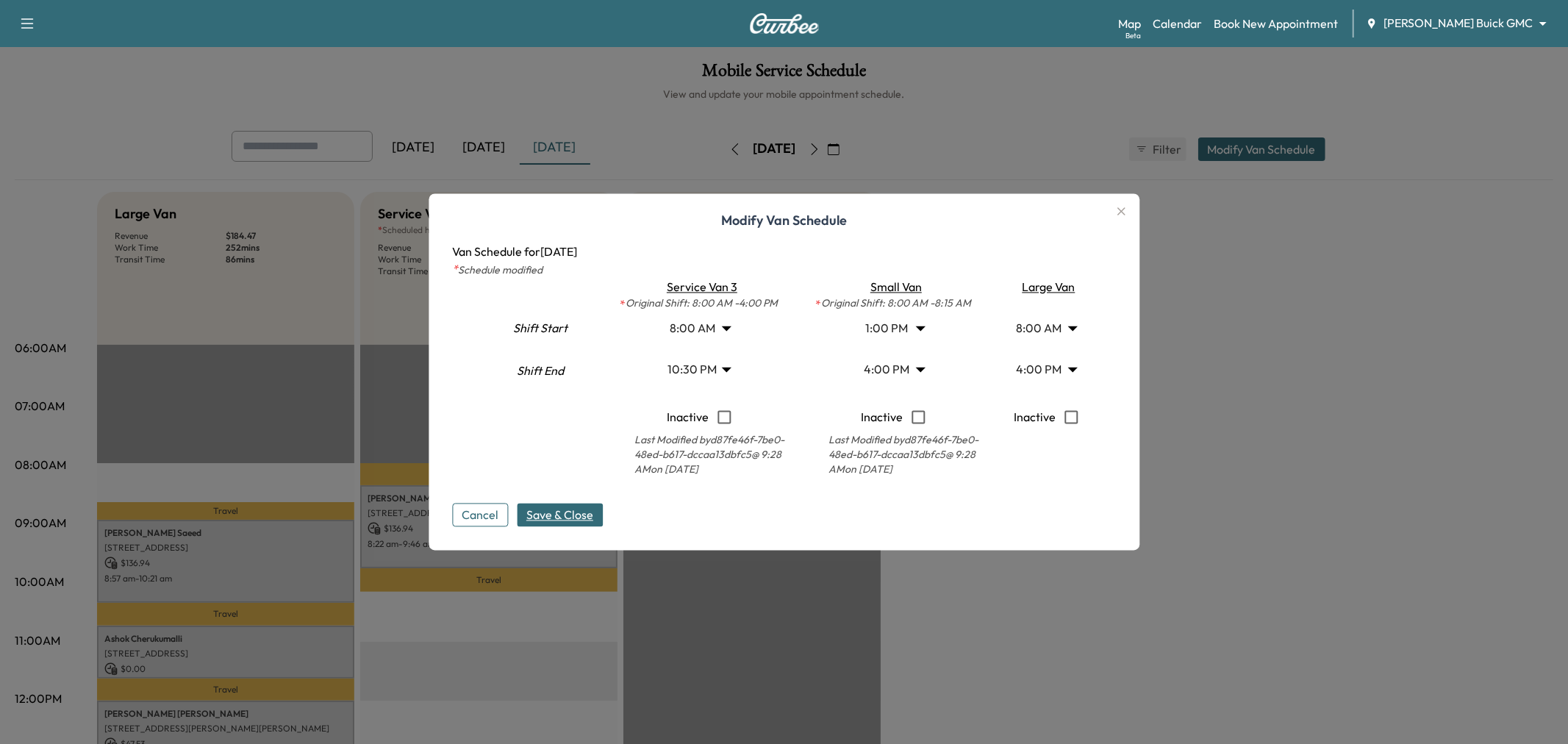
click at [691, 369] on body "Support Log Out Map Beta Calendar Book New Appointment [PERSON_NAME] Buick GMC …" at bounding box center [784, 372] width 1568 height 744
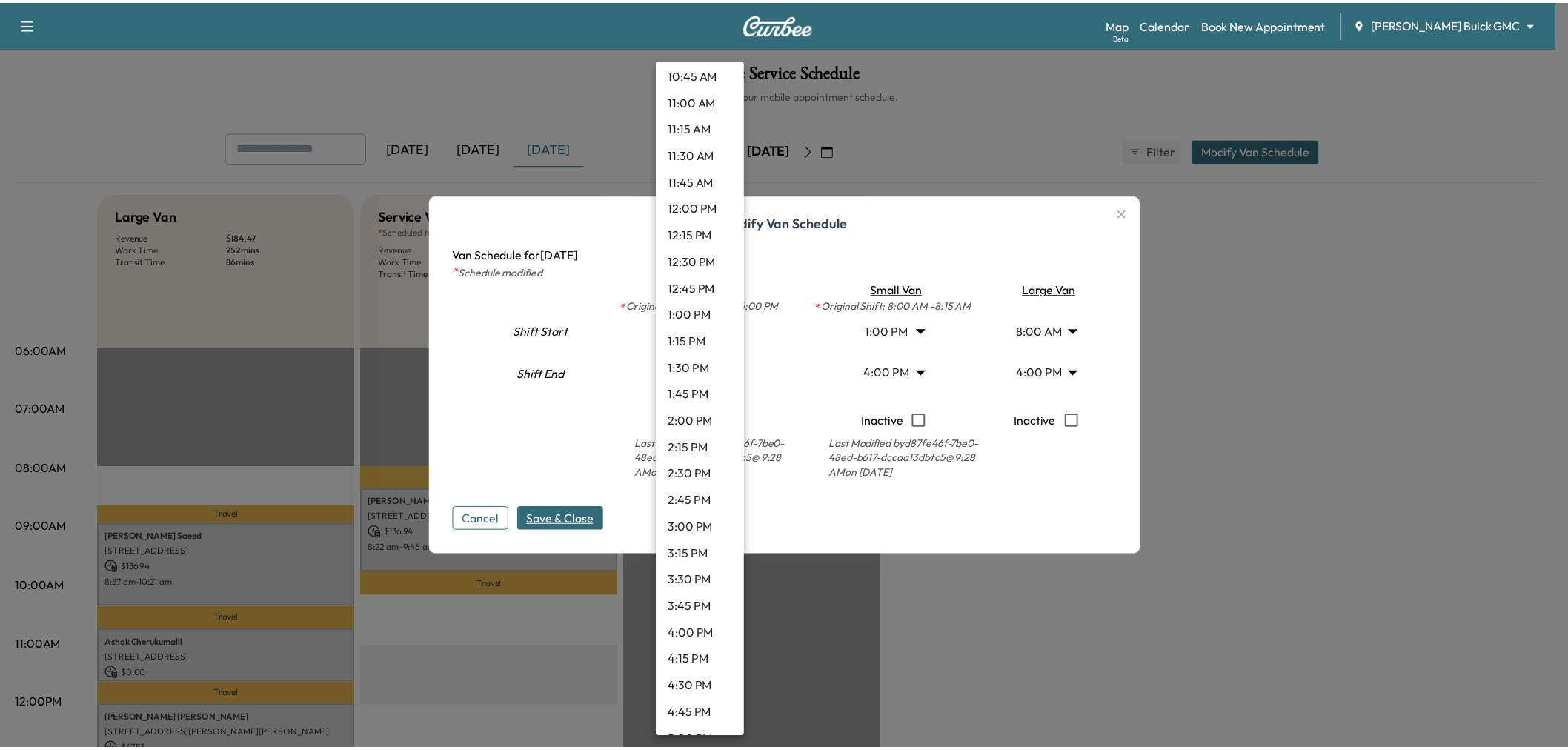
scroll to position [1096, 0]
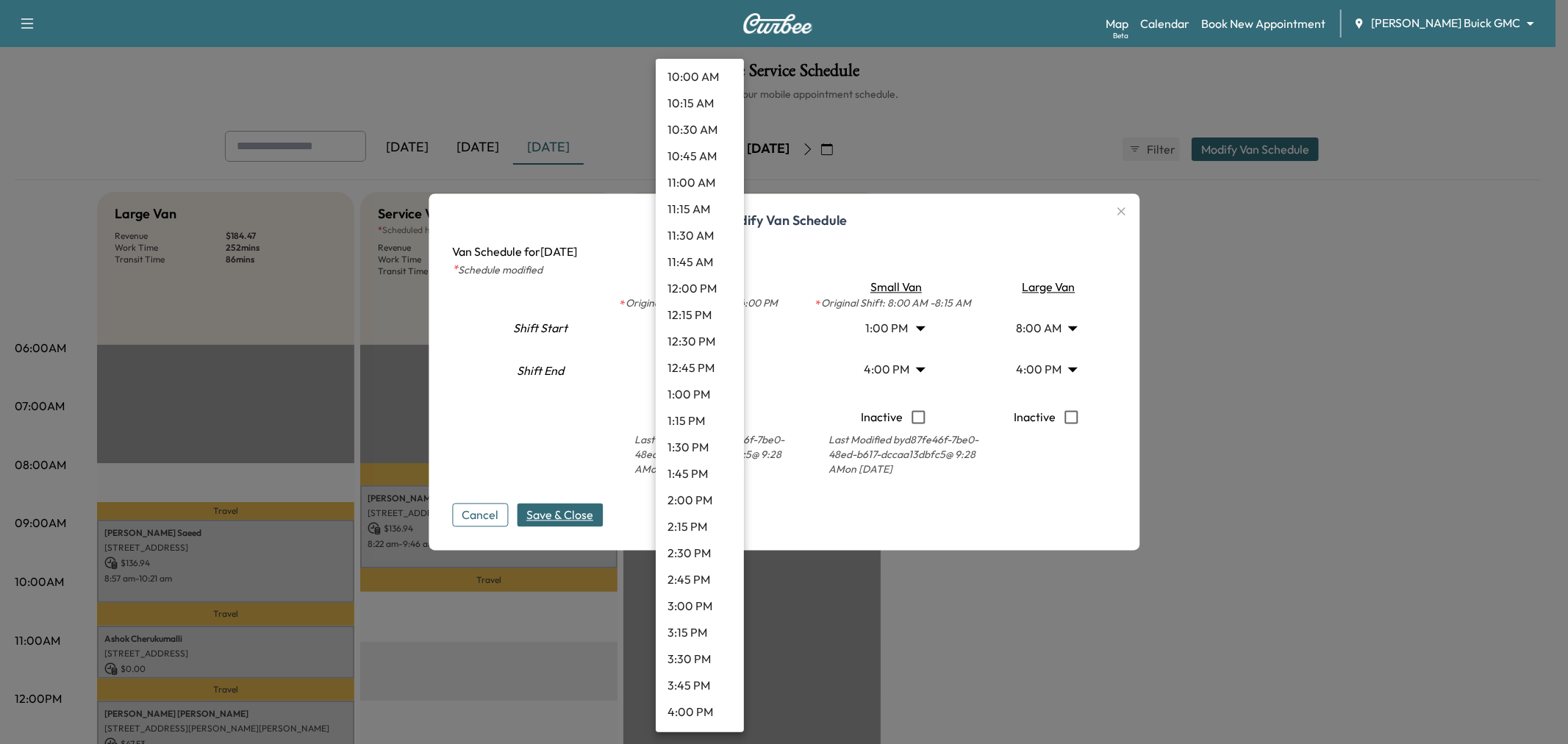
click at [688, 131] on li "10:30 AM" at bounding box center [700, 129] width 88 height 26
type input "****"
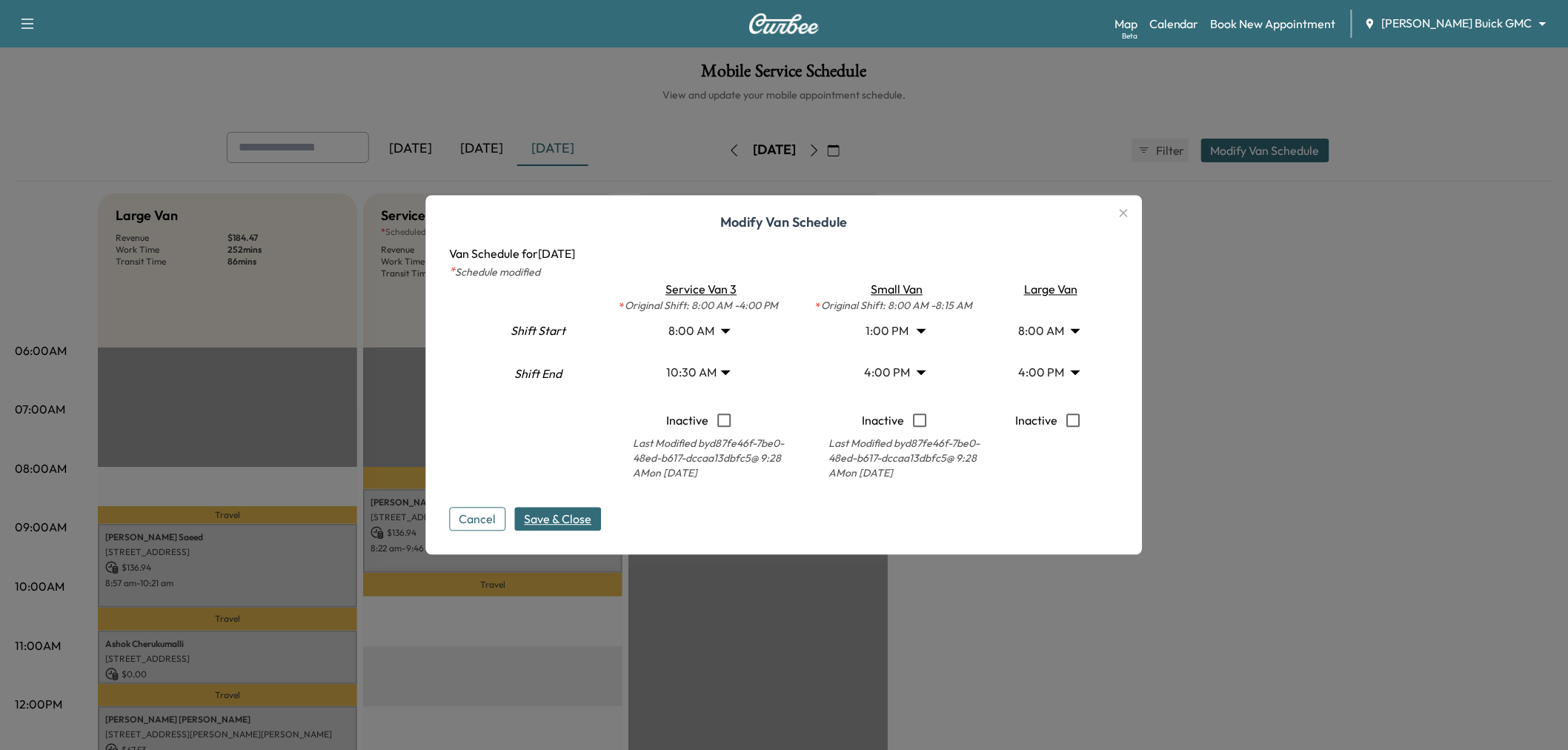
click at [583, 508] on button "Save & Close" at bounding box center [558, 520] width 87 height 24
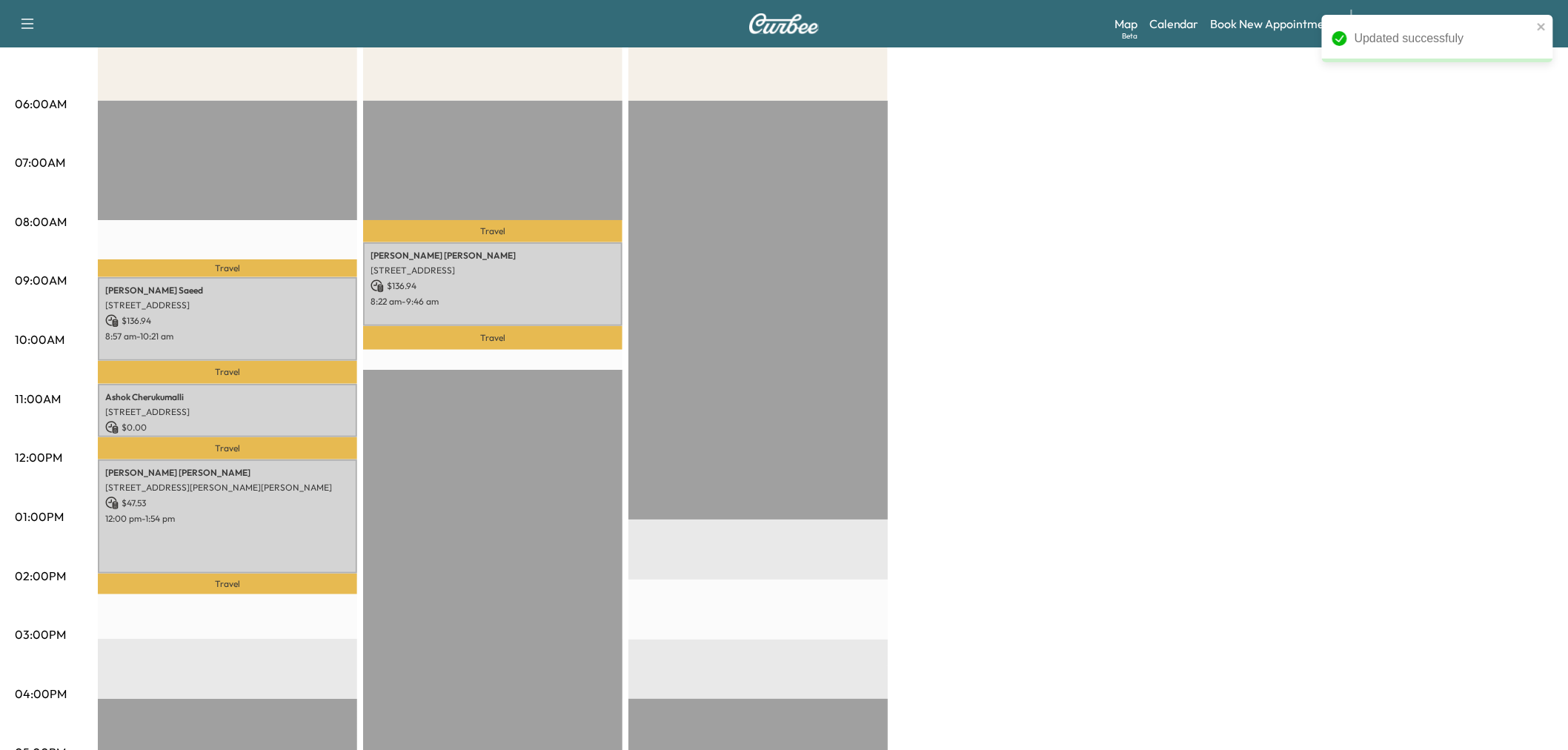
scroll to position [0, 0]
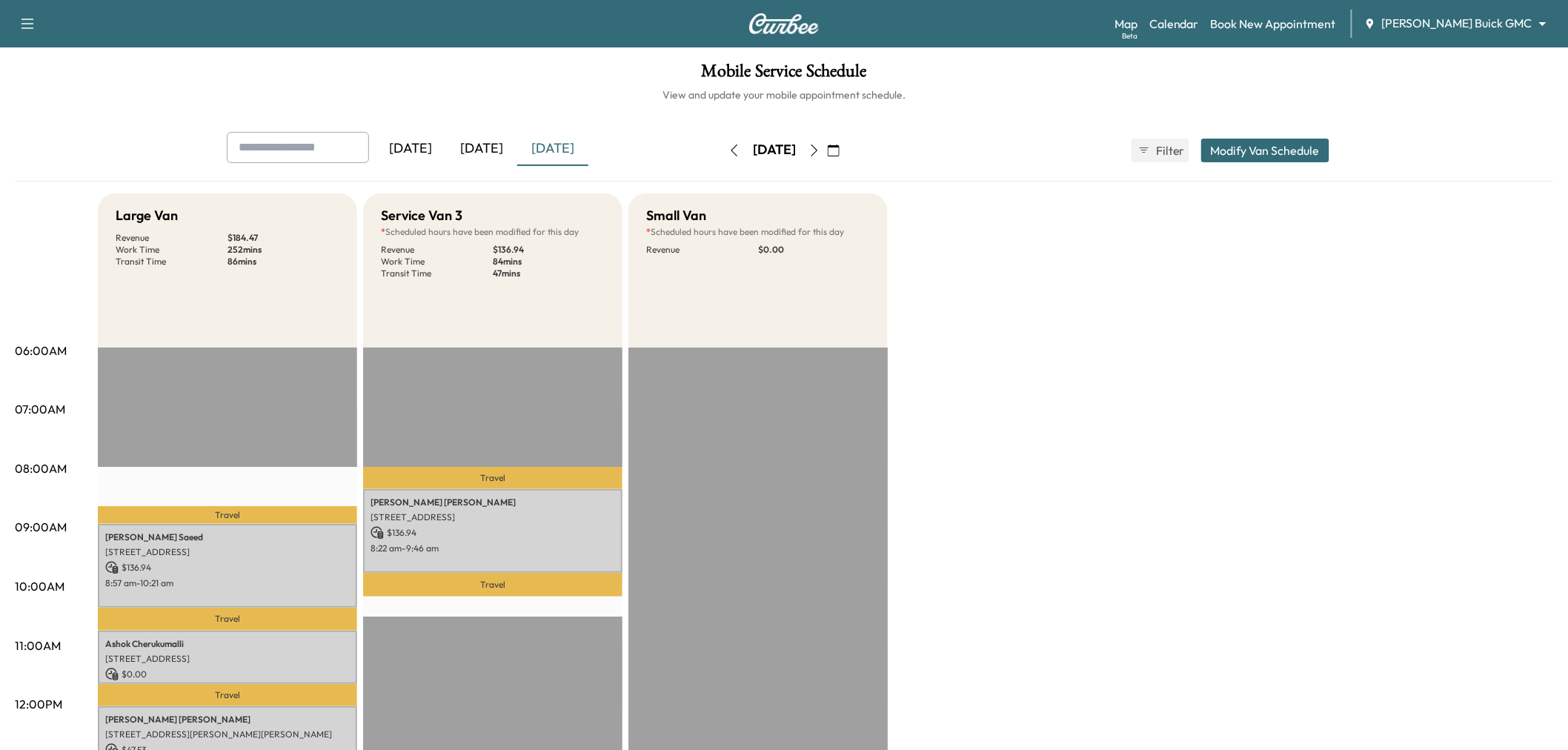
click at [818, 149] on icon "button" at bounding box center [814, 151] width 7 height 12
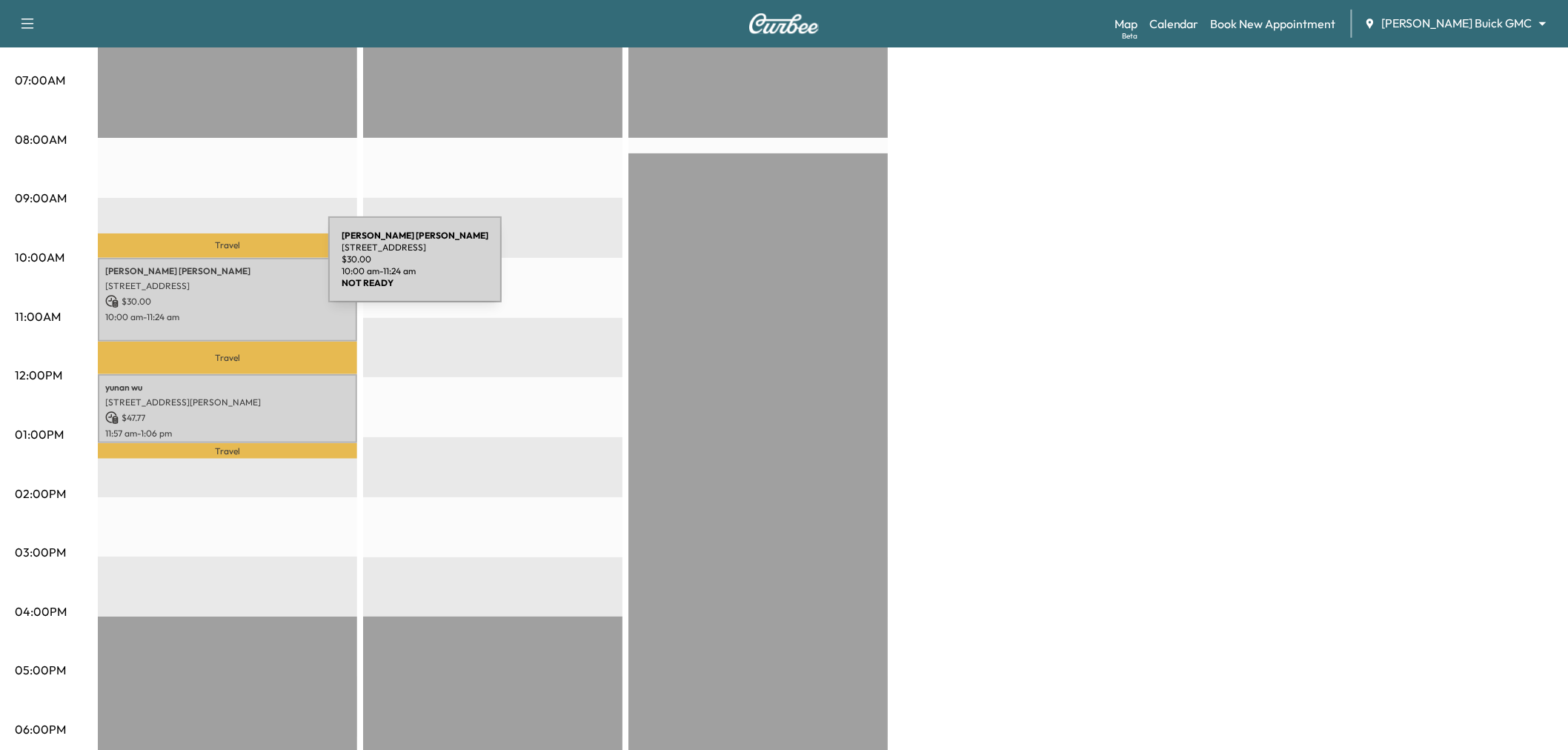
scroll to position [165, 0]
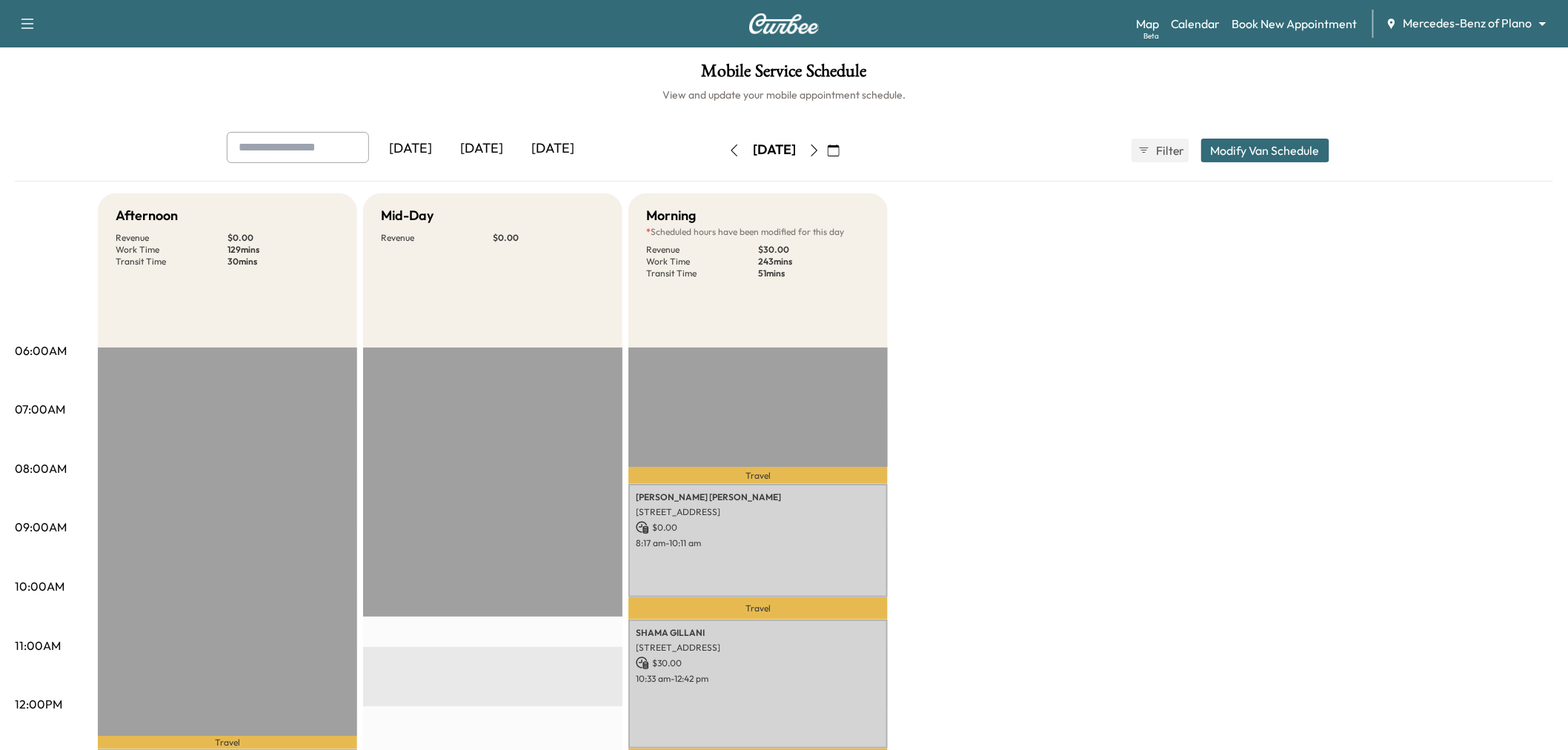
click at [478, 151] on div "[DATE]" at bounding box center [482, 148] width 72 height 34
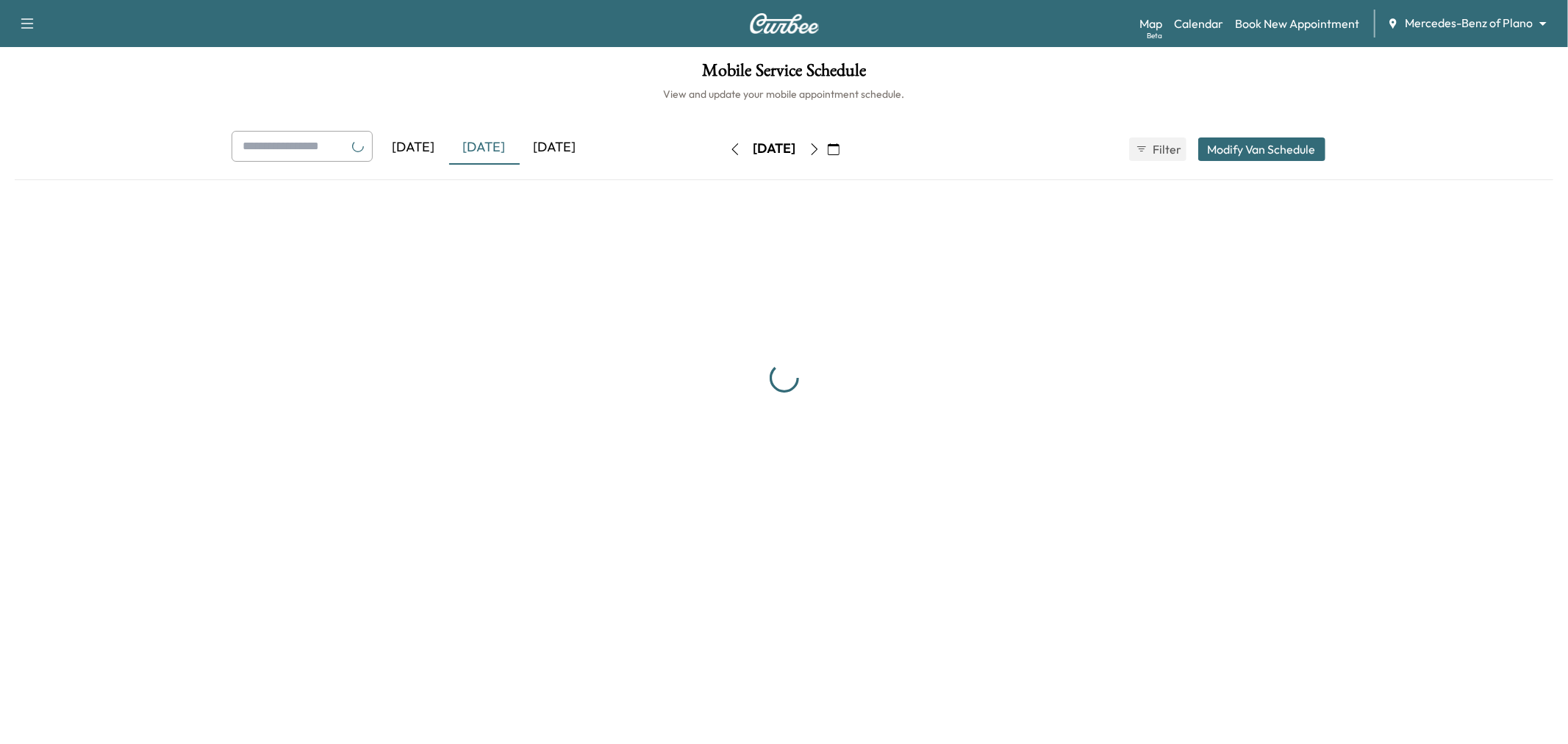
click at [549, 149] on div "[DATE]" at bounding box center [555, 147] width 71 height 34
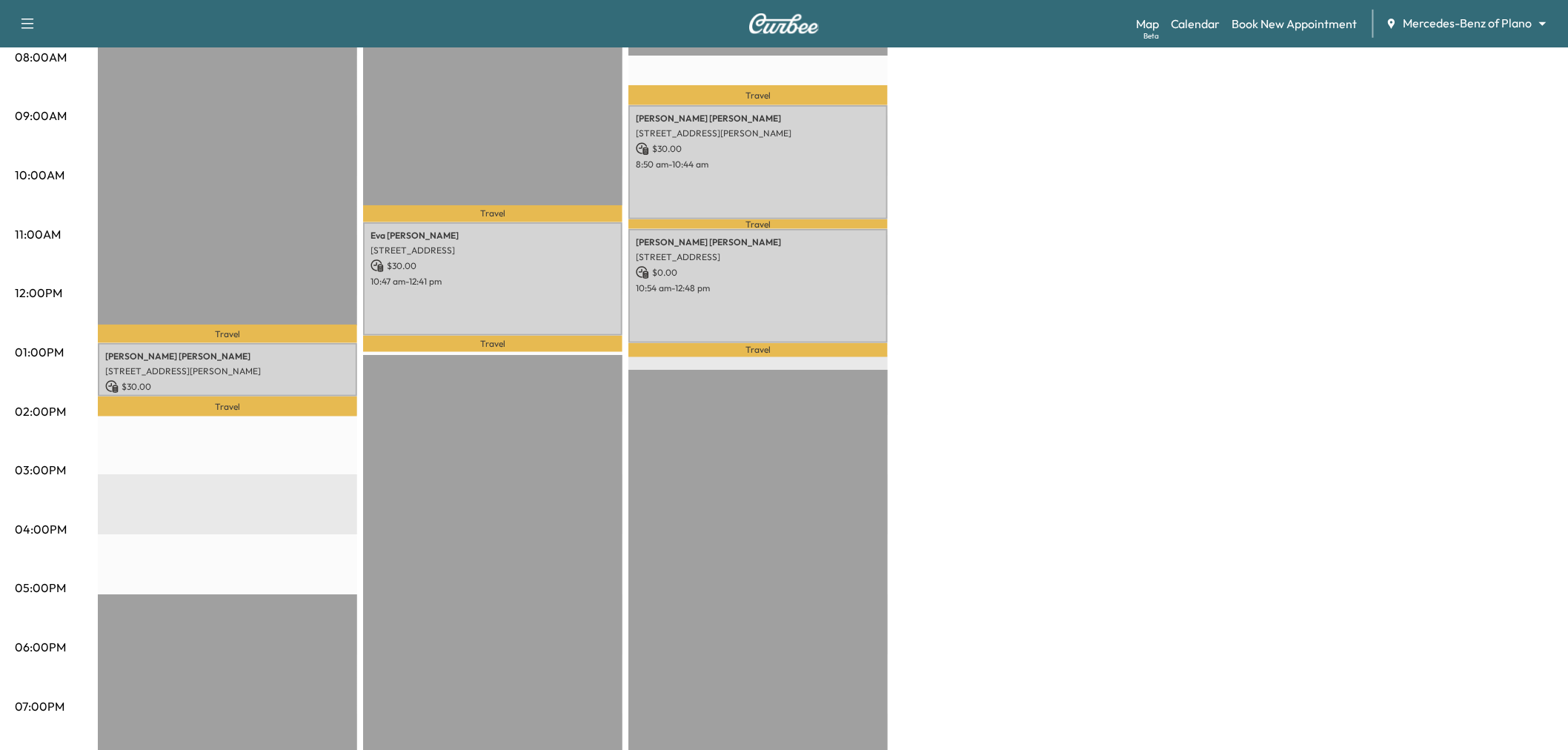
scroll to position [247, 0]
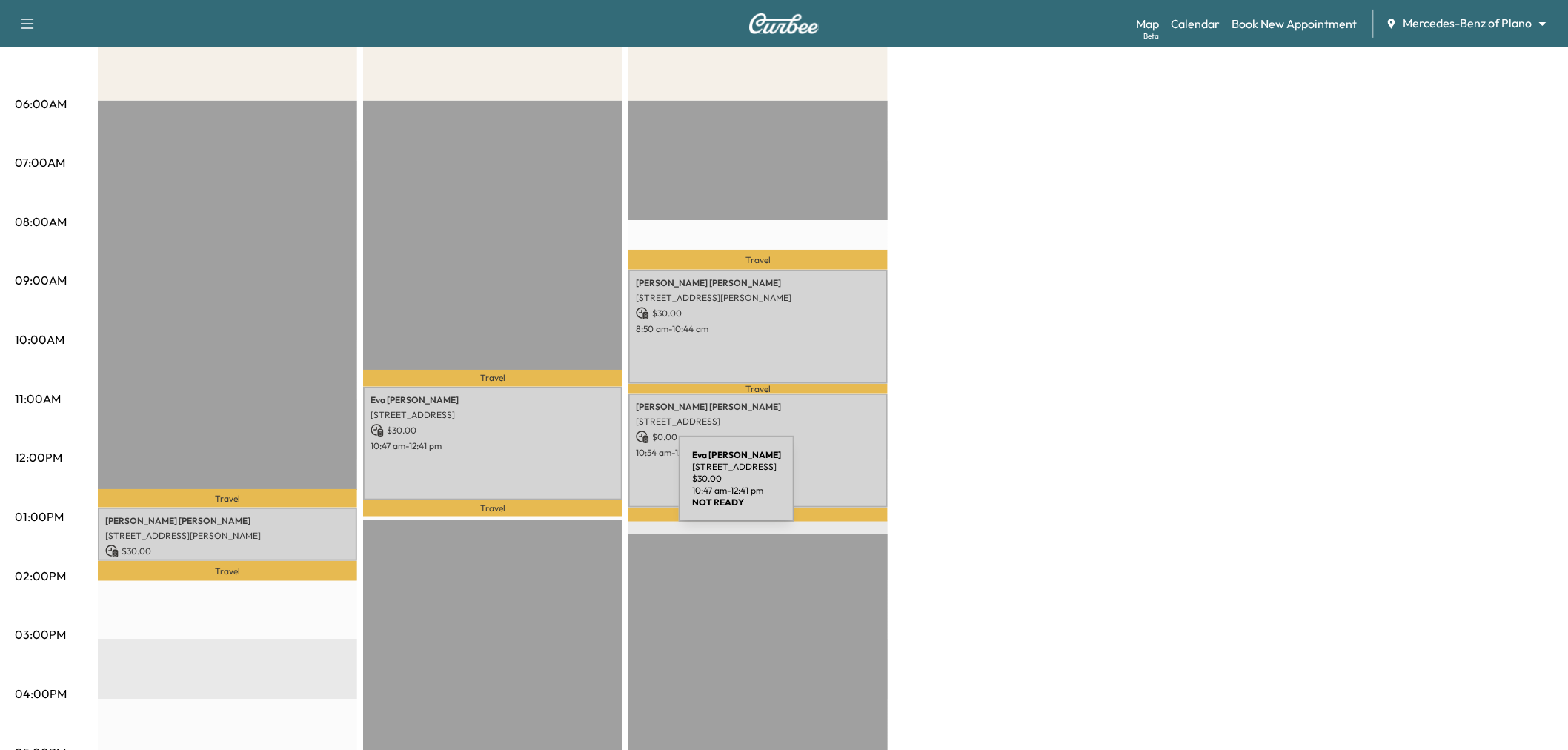
click at [568, 488] on div "Eva Peale 3801 Rainier Rd, Plano, TX 75023, USA $ 30.00 10:47 am - 12:41 pm" at bounding box center [492, 444] width 260 height 114
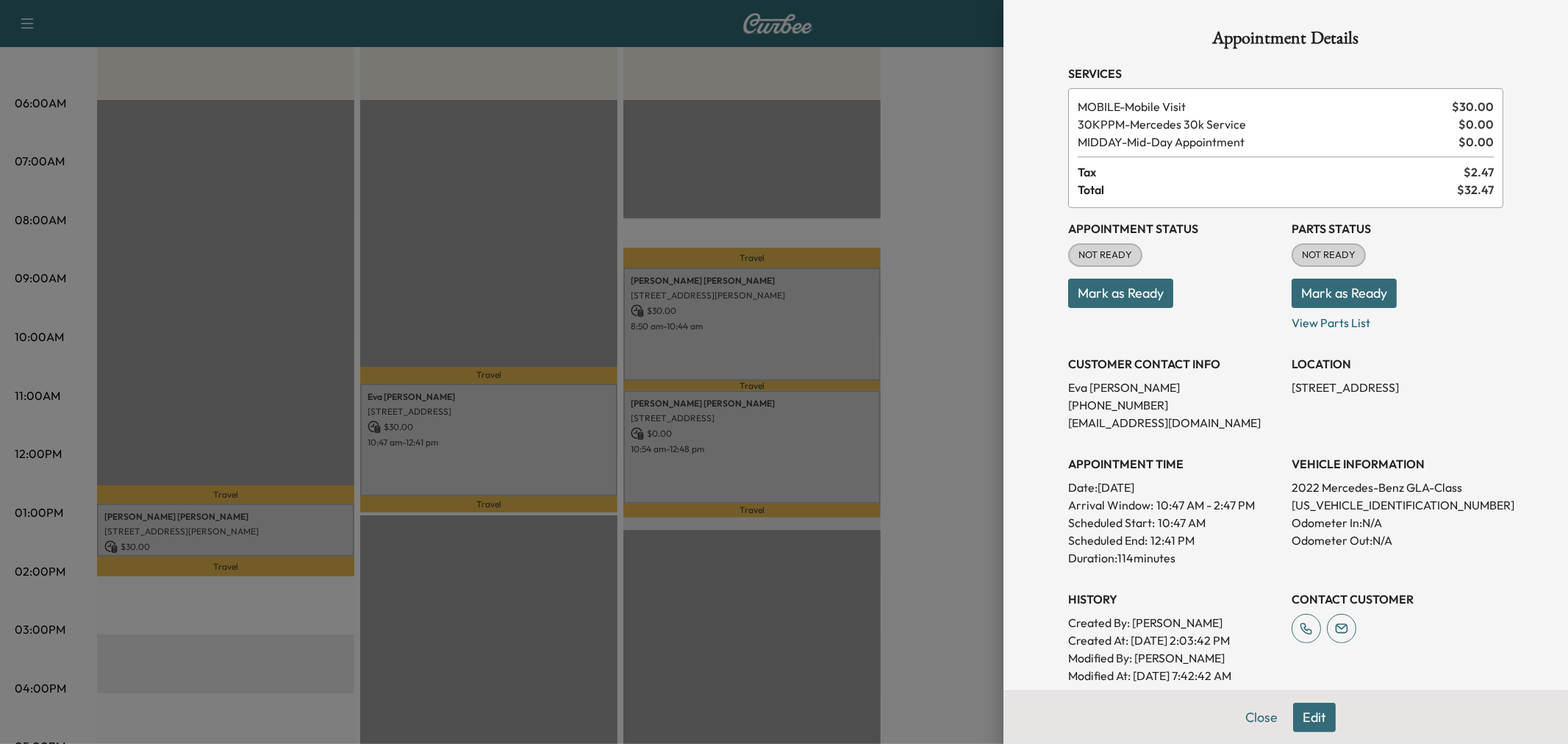
click at [686, 468] on div at bounding box center [784, 372] width 1568 height 744
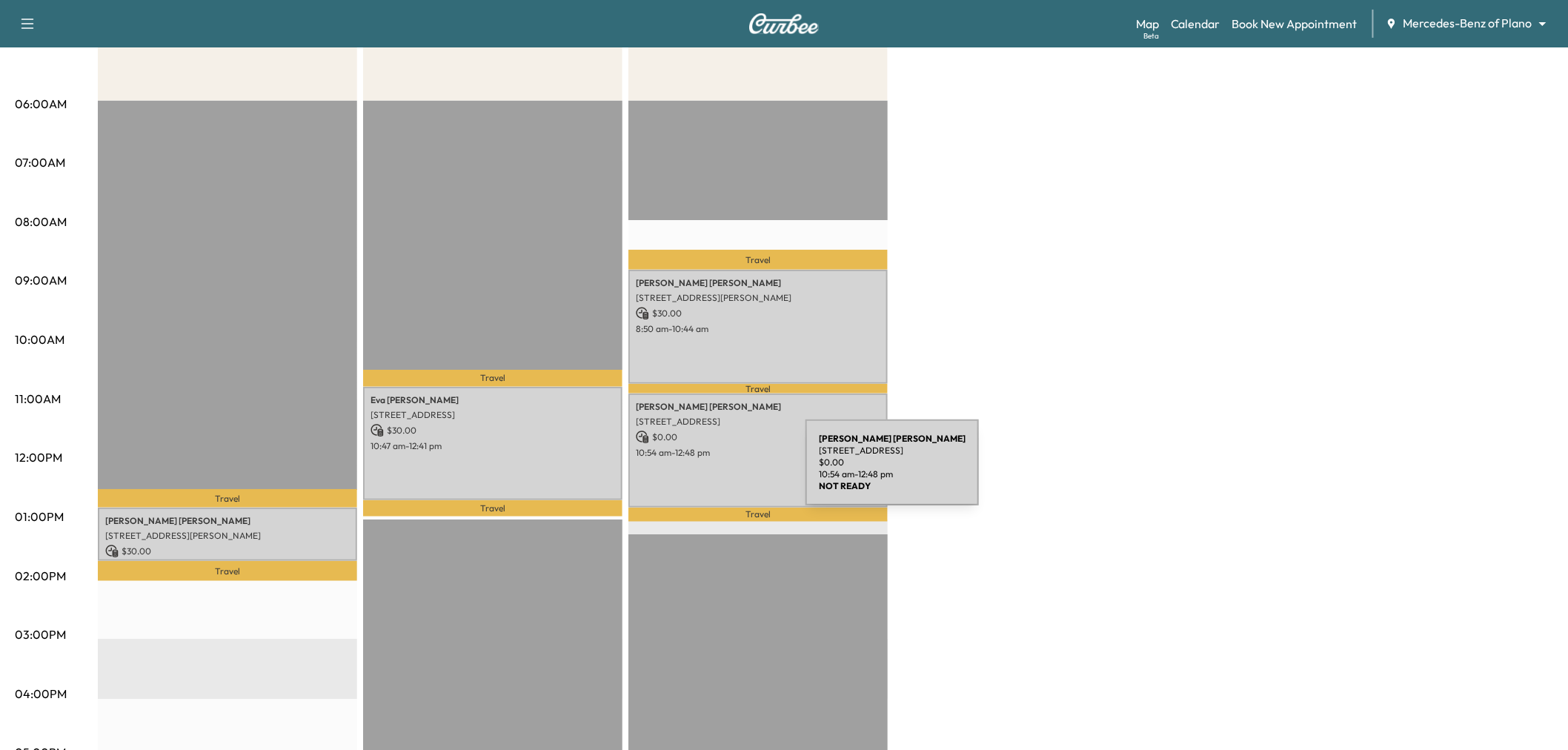
click at [694, 471] on div "Srihari Chandramouli 8885 Stablehand Mews, Frisco, TX 75035, USA $ 0.00 10:54 a…" at bounding box center [758, 450] width 260 height 114
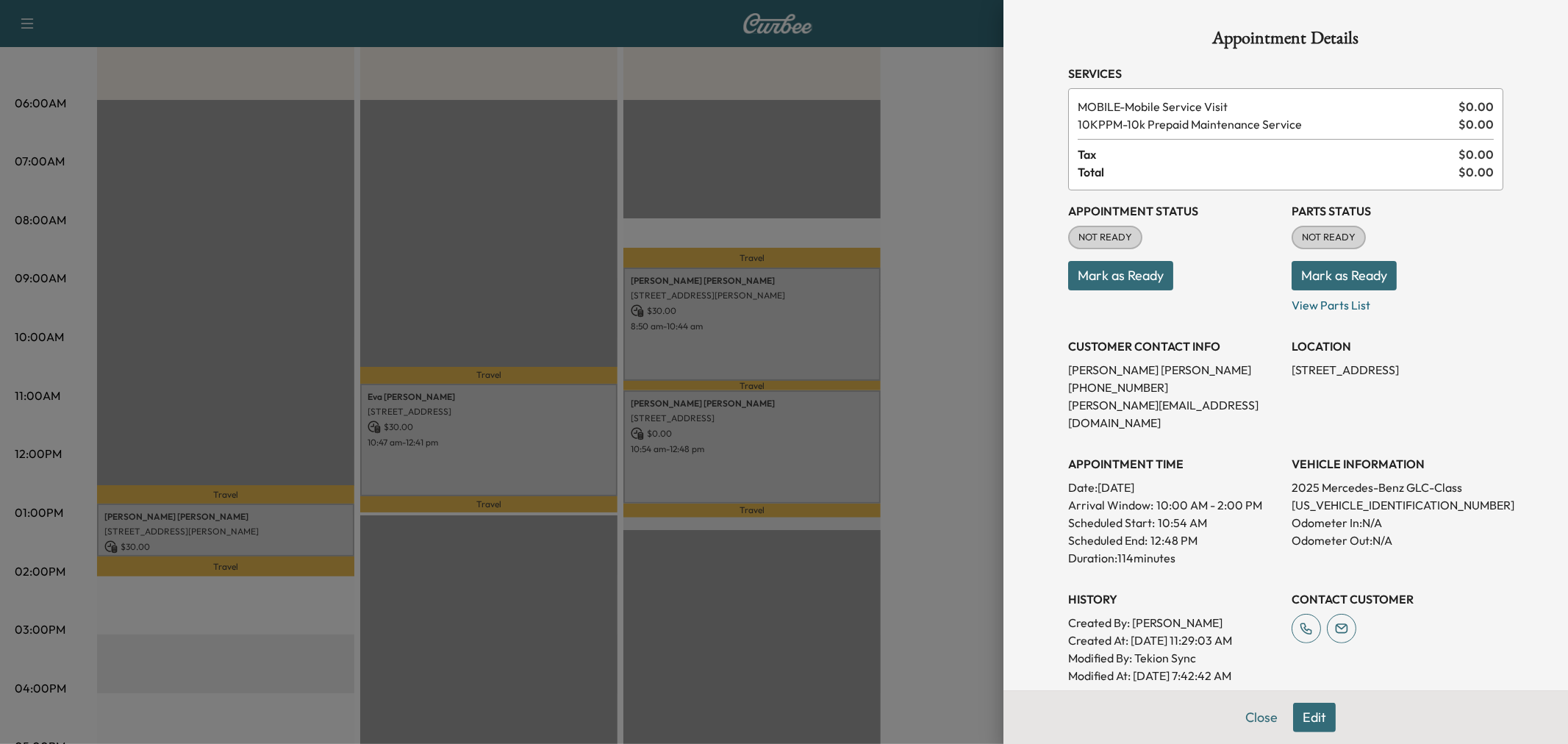
click at [688, 468] on div at bounding box center [784, 372] width 1568 height 744
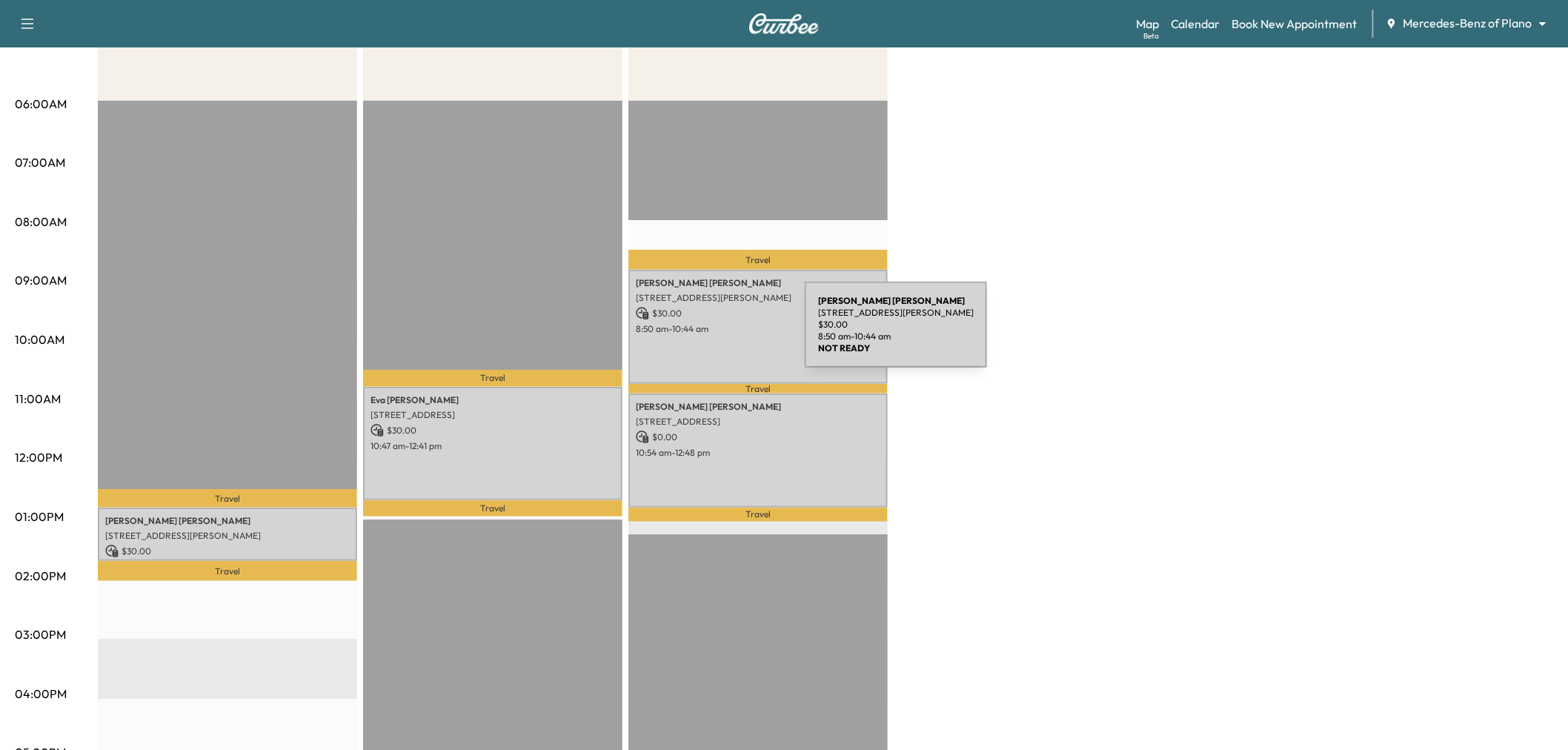
click at [704, 324] on p "8:50 am - 10:44 am" at bounding box center [758, 329] width 245 height 12
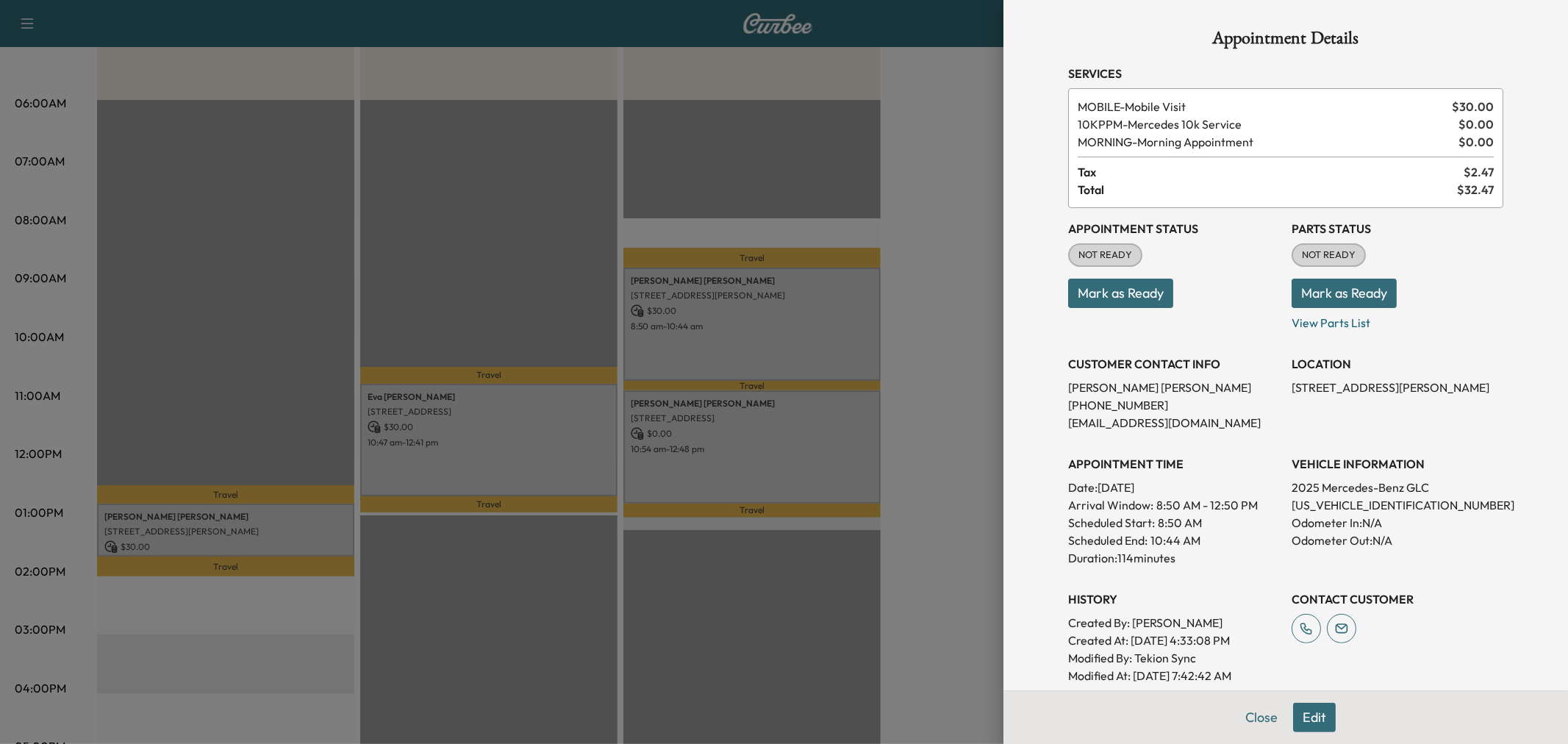
click at [735, 331] on div at bounding box center [784, 372] width 1568 height 744
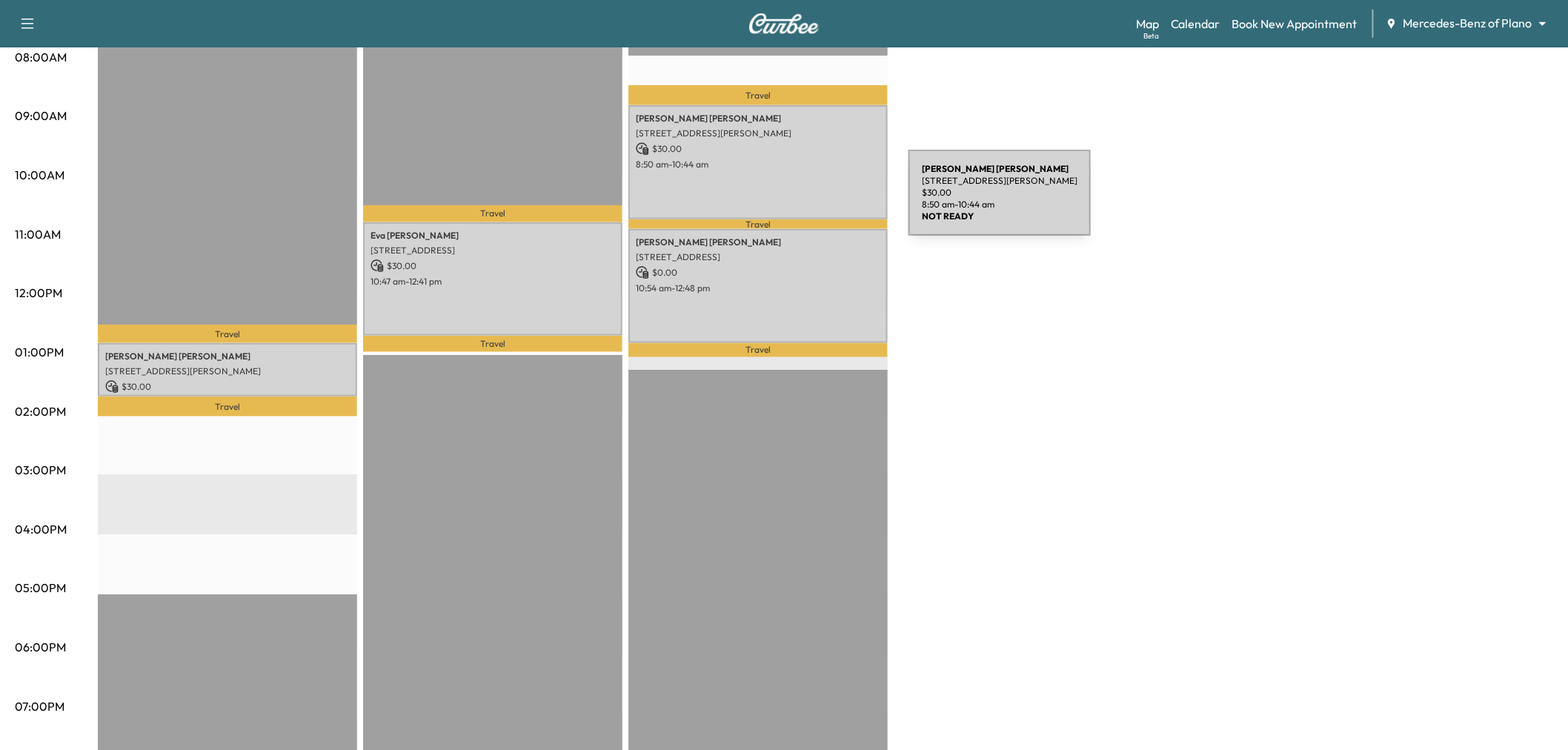
scroll to position [82, 0]
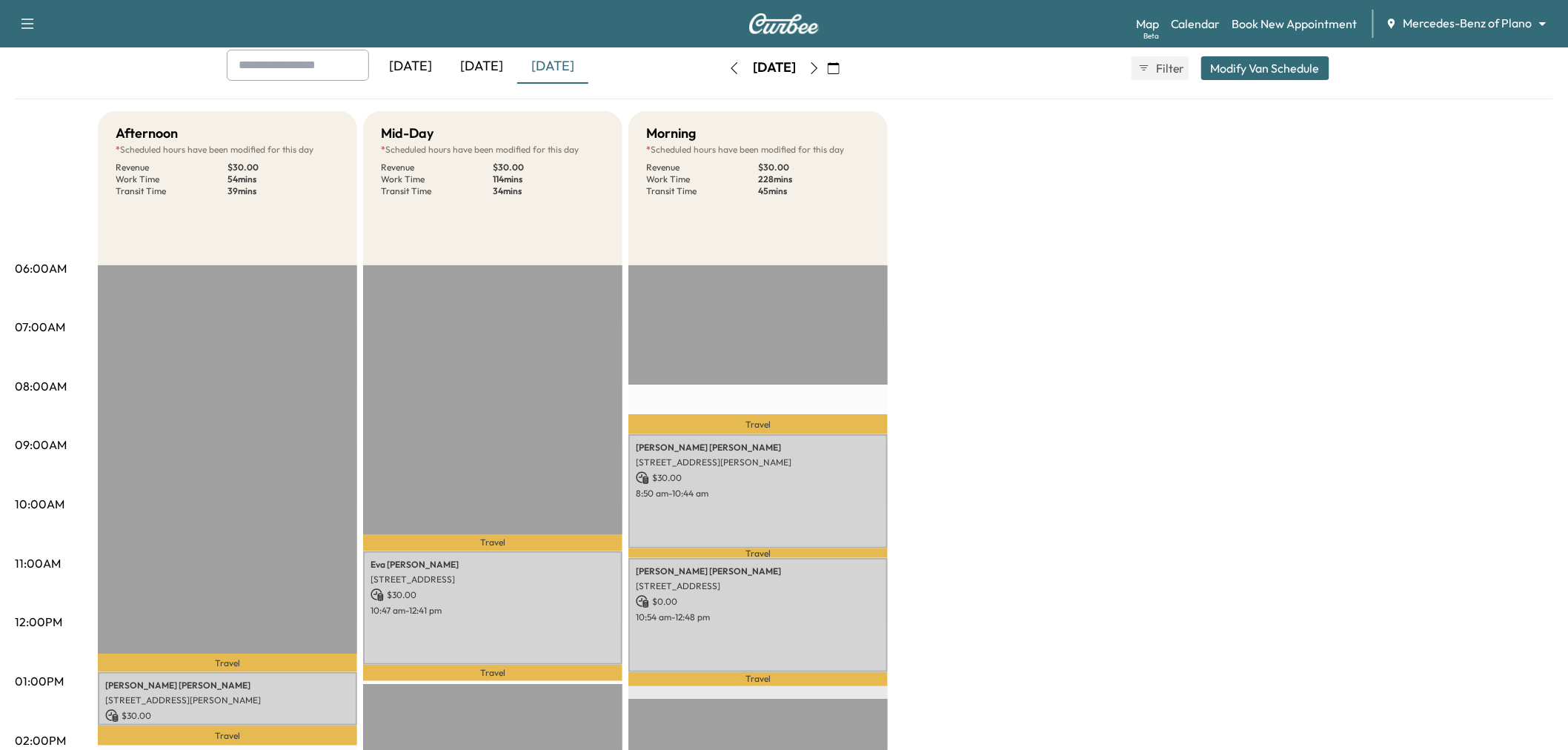
click at [821, 66] on icon "button" at bounding box center [814, 69] width 12 height 12
